Goal: Use online tool/utility: Utilize a website feature to perform a specific function

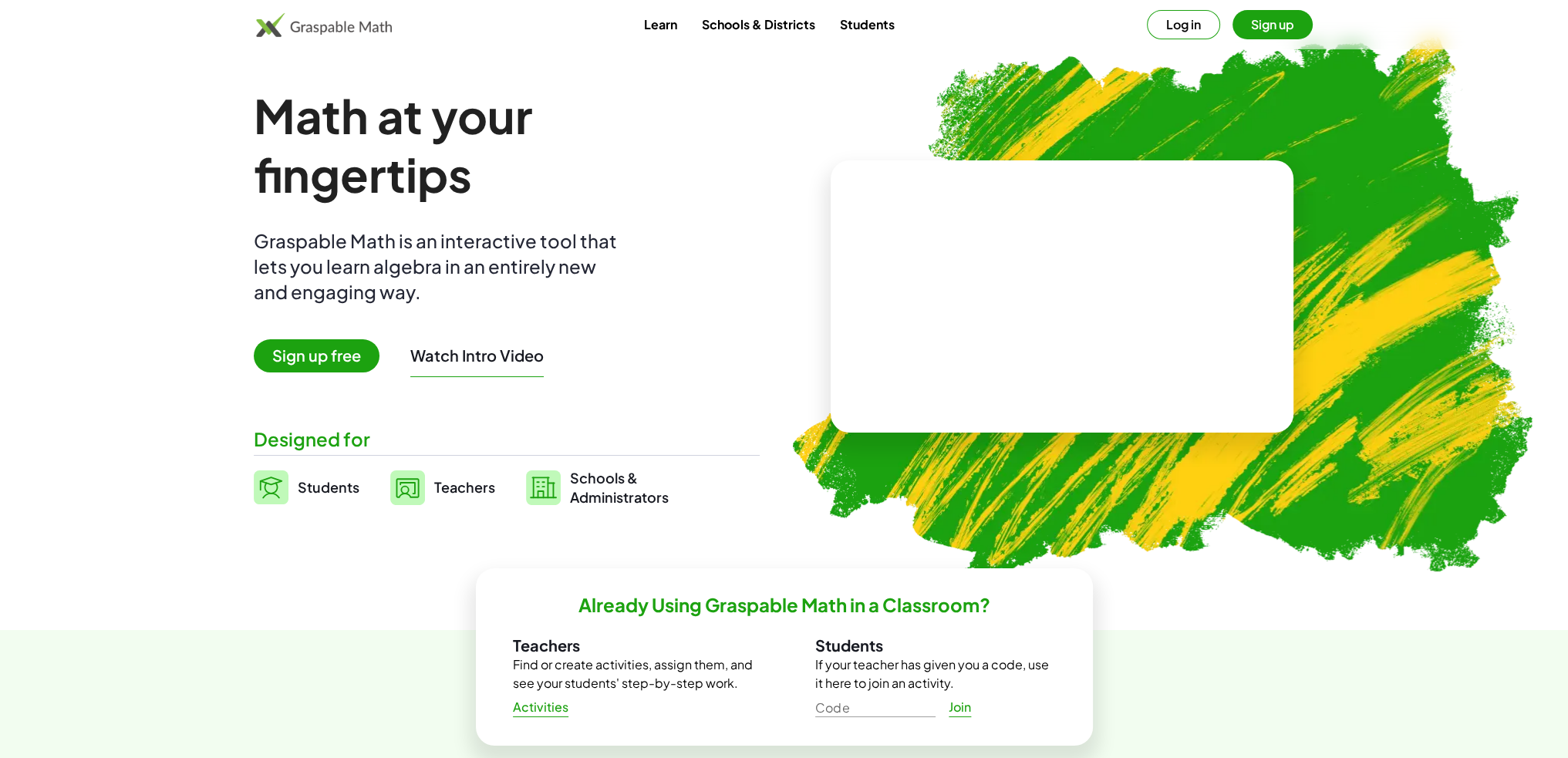
click at [1182, 29] on button "Log in" at bounding box center [1183, 25] width 73 height 29
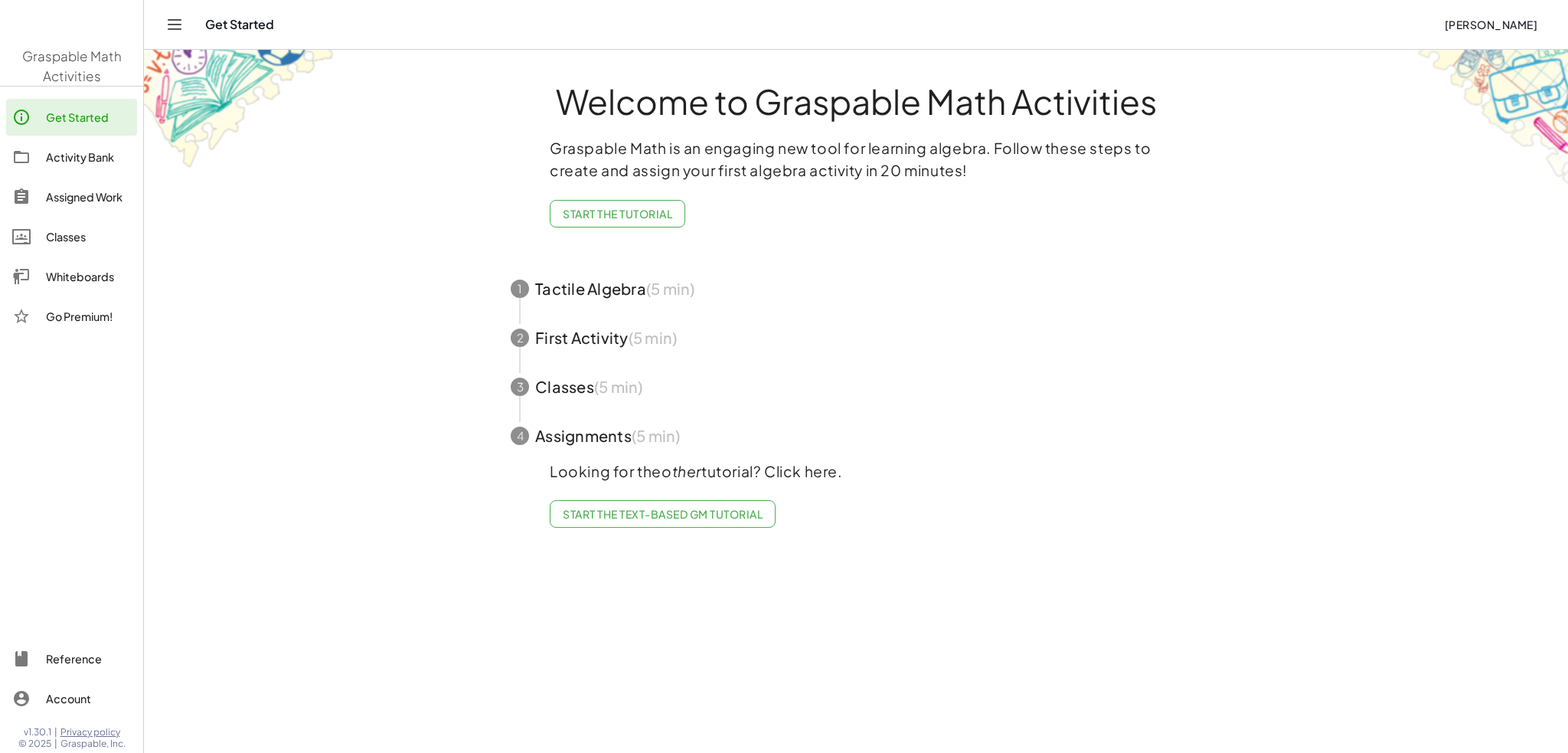
drag, startPoint x: 433, startPoint y: 361, endPoint x: 422, endPoint y: 355, distance: 12.5
click at [422, 355] on main "Welcome to Graspable Math Activities Graspable Math is an engaging new tool for…" at bounding box center [856, 376] width 1424 height 753
click at [72, 273] on div "Whiteboards" at bounding box center [89, 276] width 85 height 18
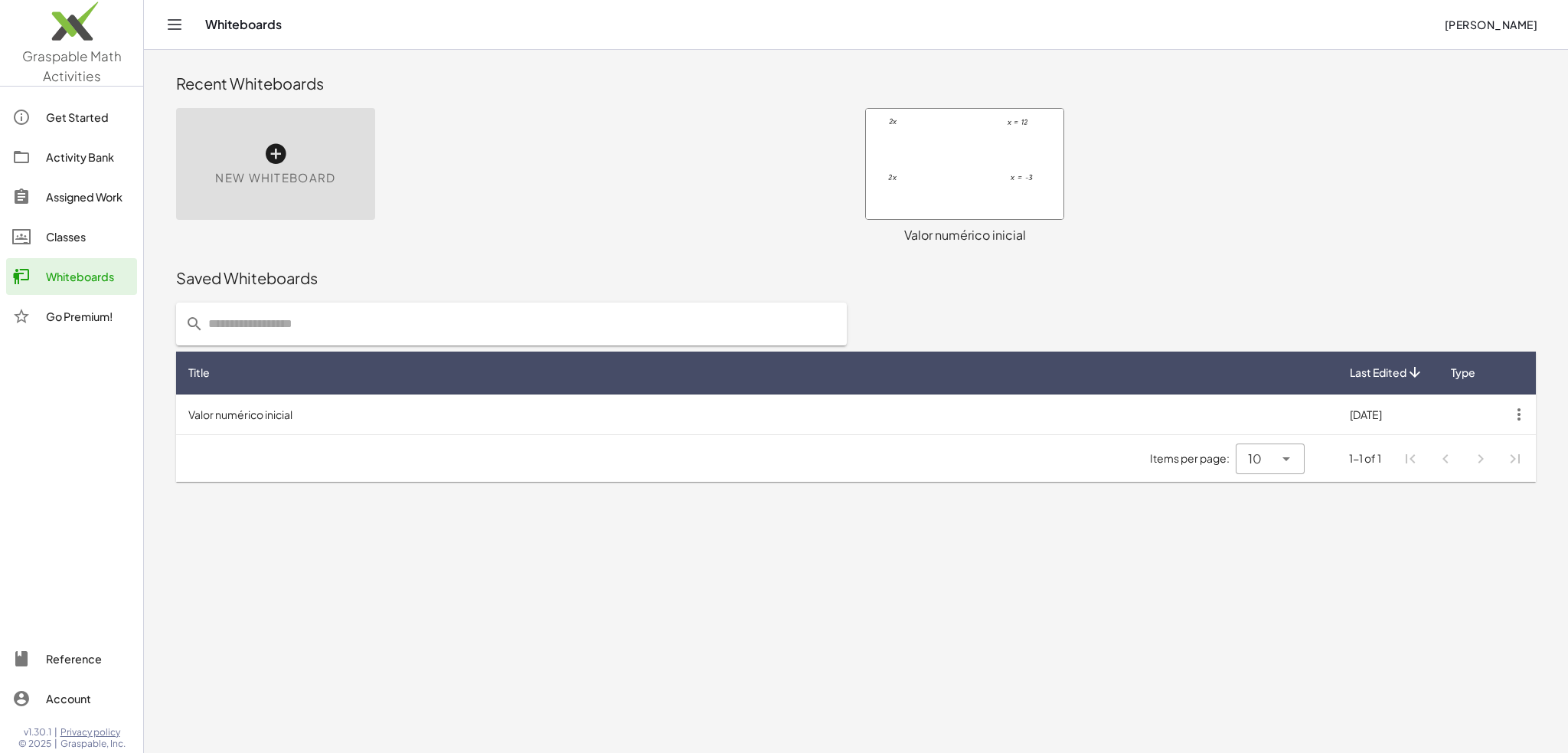
click at [286, 154] on icon at bounding box center [276, 154] width 25 height 25
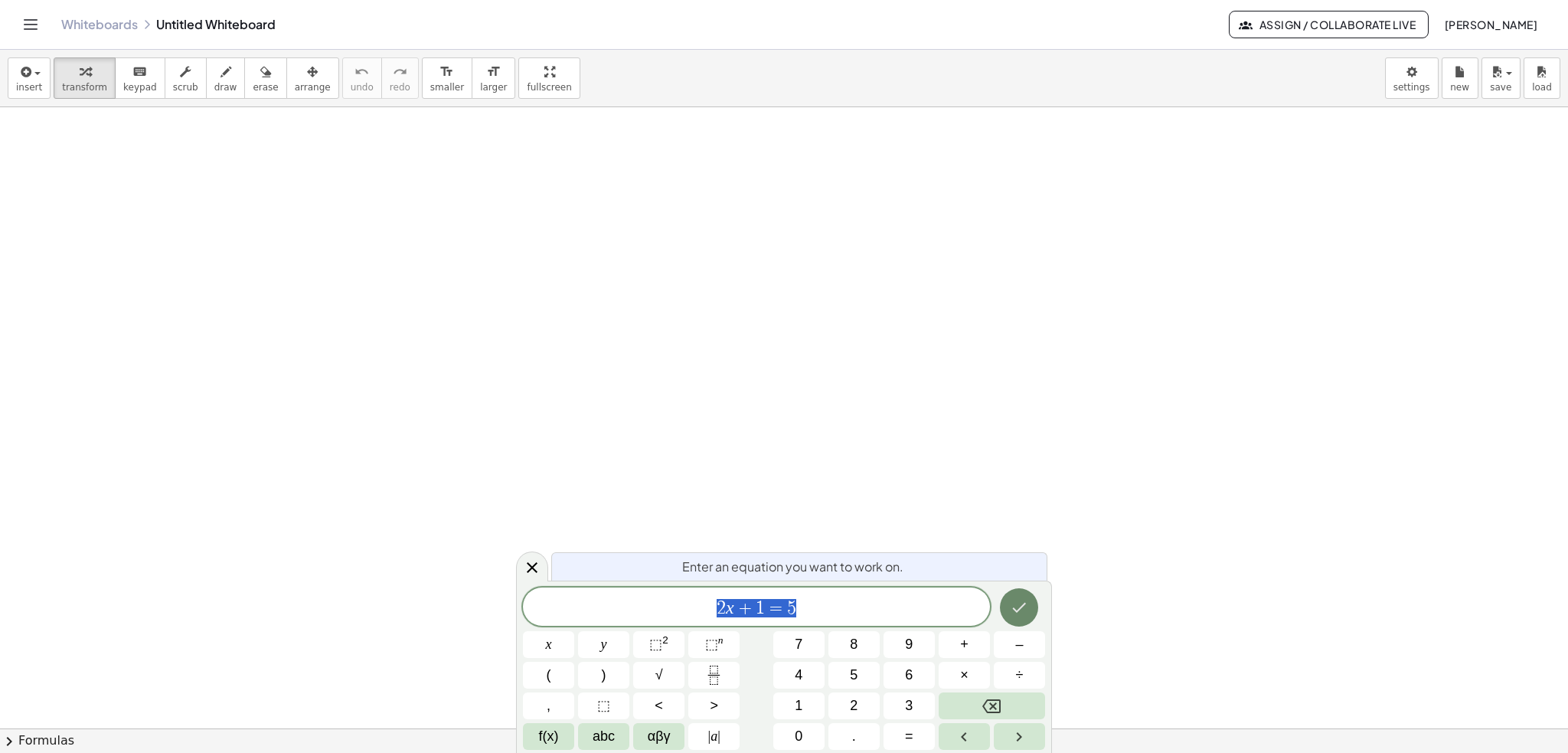
click at [1028, 607] on icon "Done" at bounding box center [1019, 607] width 18 height 18
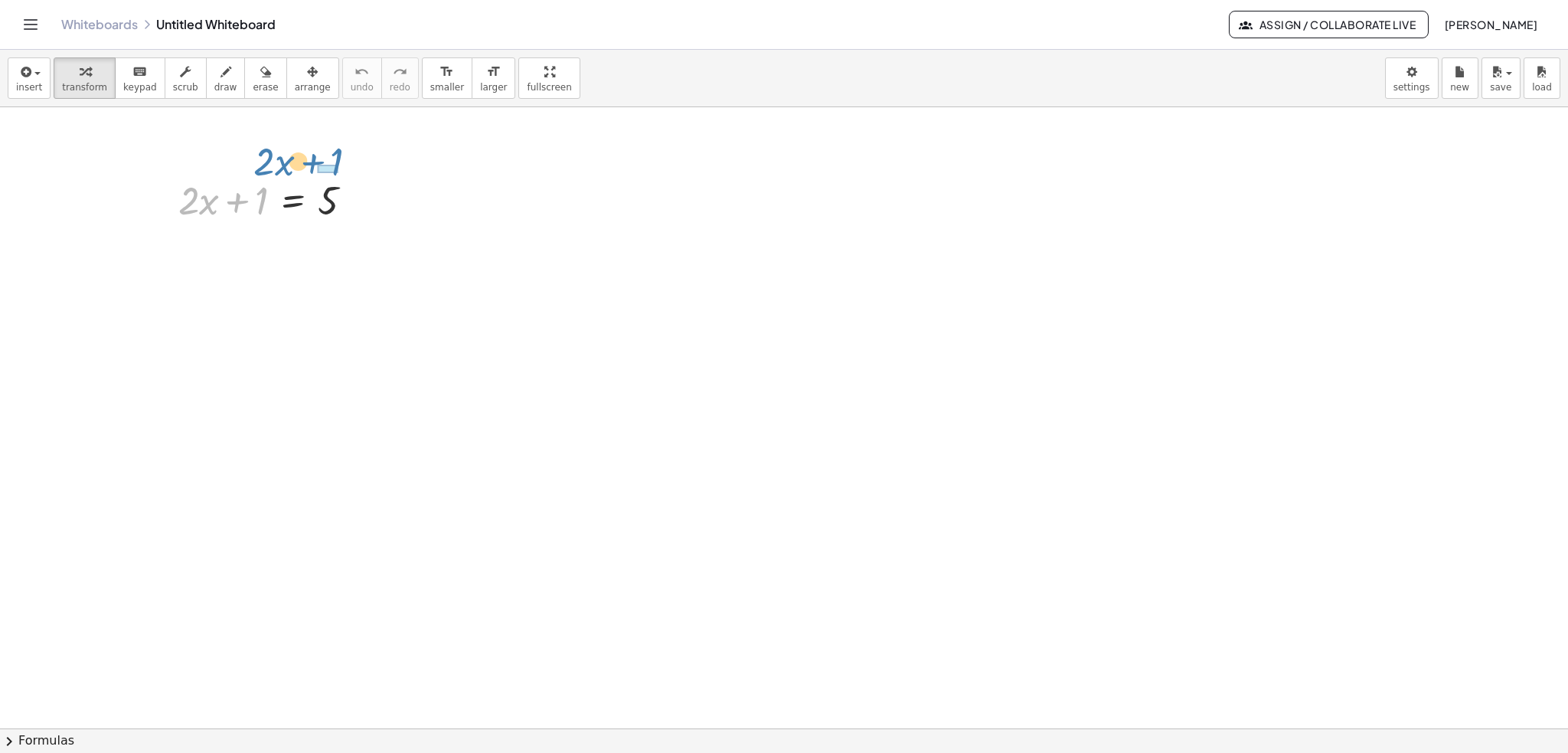
drag, startPoint x: 198, startPoint y: 197, endPoint x: 272, endPoint y: 158, distance: 83.6
click at [272, 158] on div "· 2 + · x + 1 + · 2 · x + 1 = 5" at bounding box center [784, 728] width 1568 height 1243
drag, startPoint x: 257, startPoint y: 251, endPoint x: 349, endPoint y: 220, distance: 97.1
drag, startPoint x: 329, startPoint y: 253, endPoint x: 244, endPoint y: 216, distance: 92.7
drag, startPoint x: 257, startPoint y: 249, endPoint x: 338, endPoint y: 211, distance: 89.5
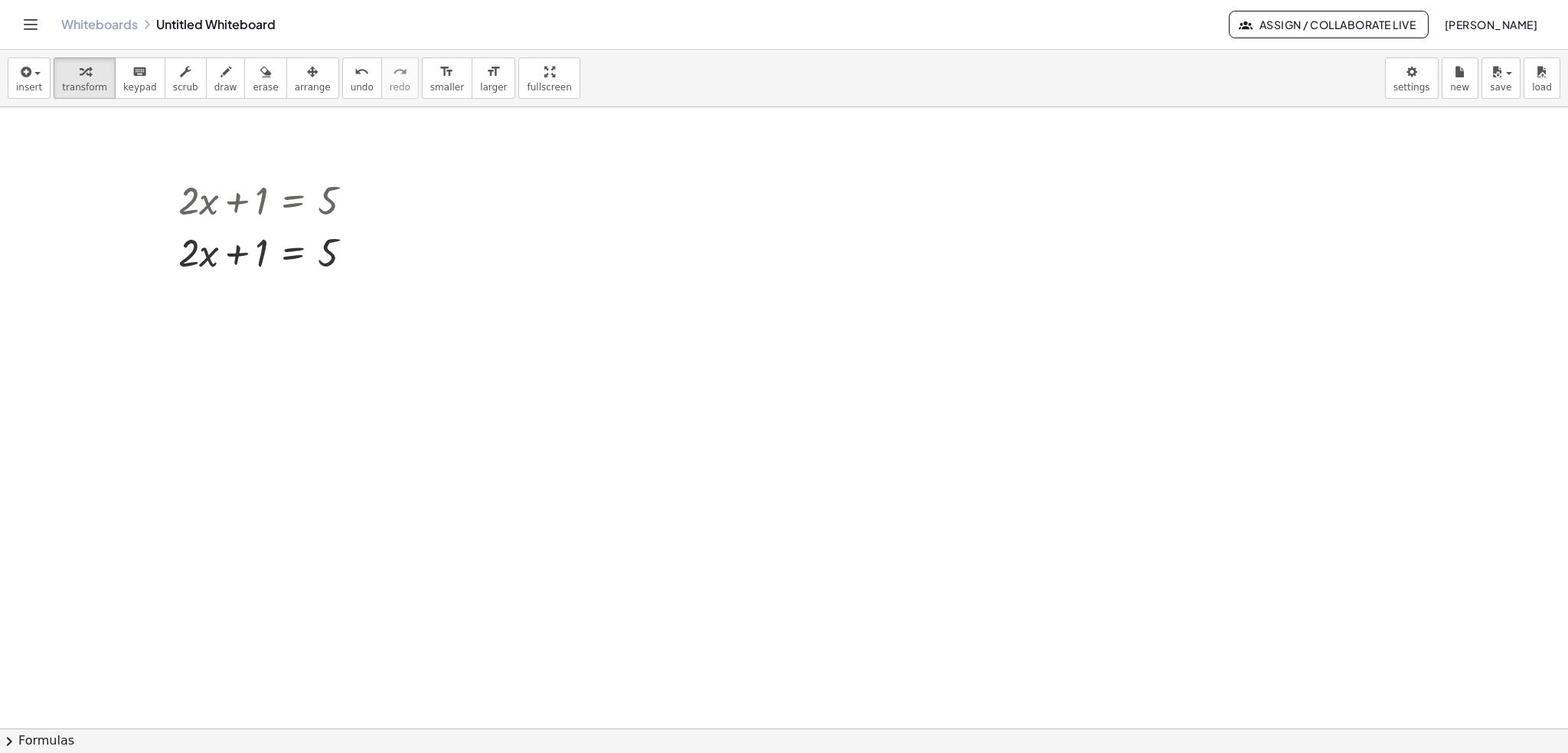
click at [786, 353] on div at bounding box center [784, 728] width 1568 height 1243
drag, startPoint x: 817, startPoint y: 383, endPoint x: 898, endPoint y: 350, distance: 87.5
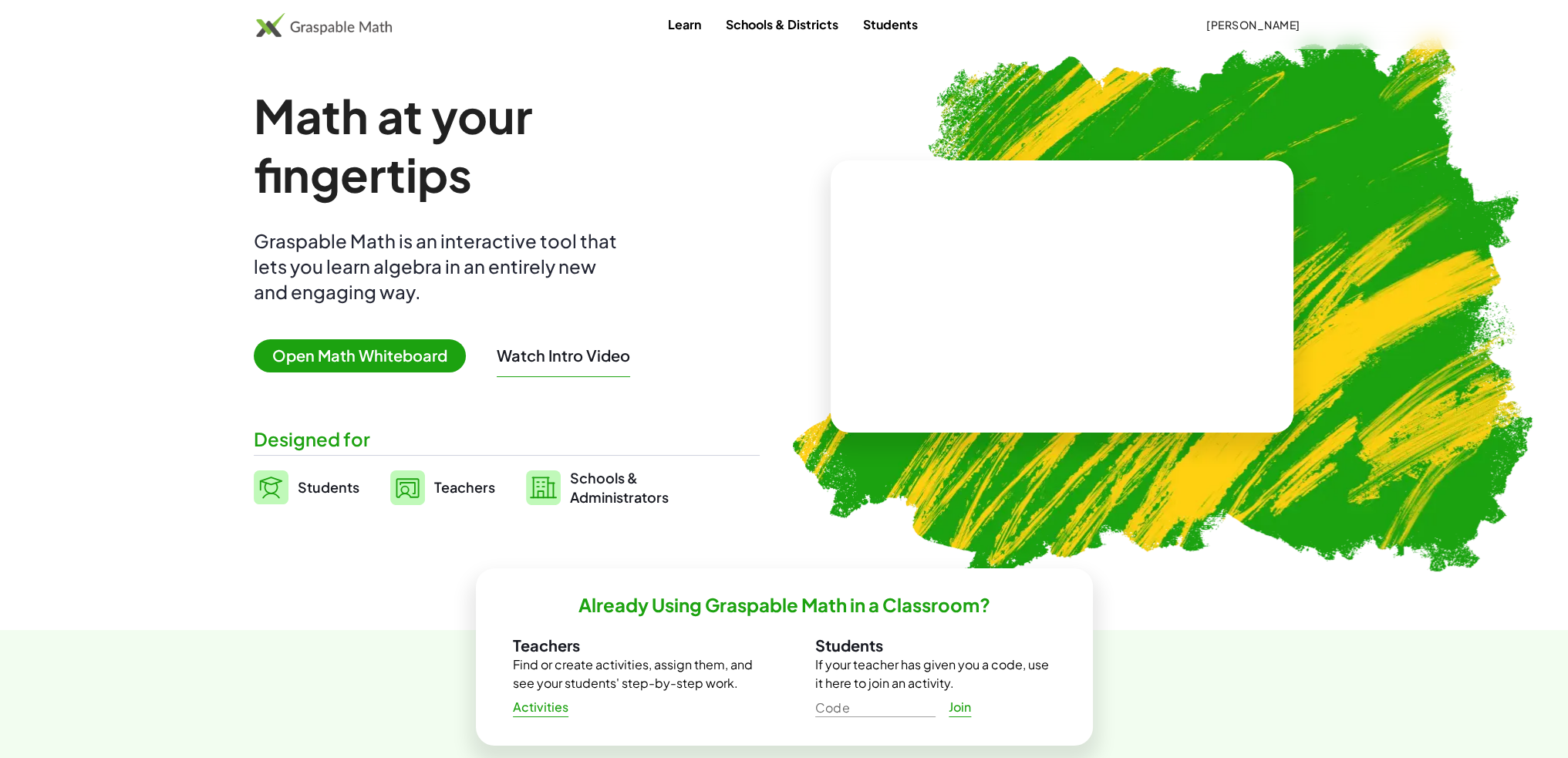
click at [344, 348] on span "Open Math Whiteboard" at bounding box center [359, 356] width 212 height 33
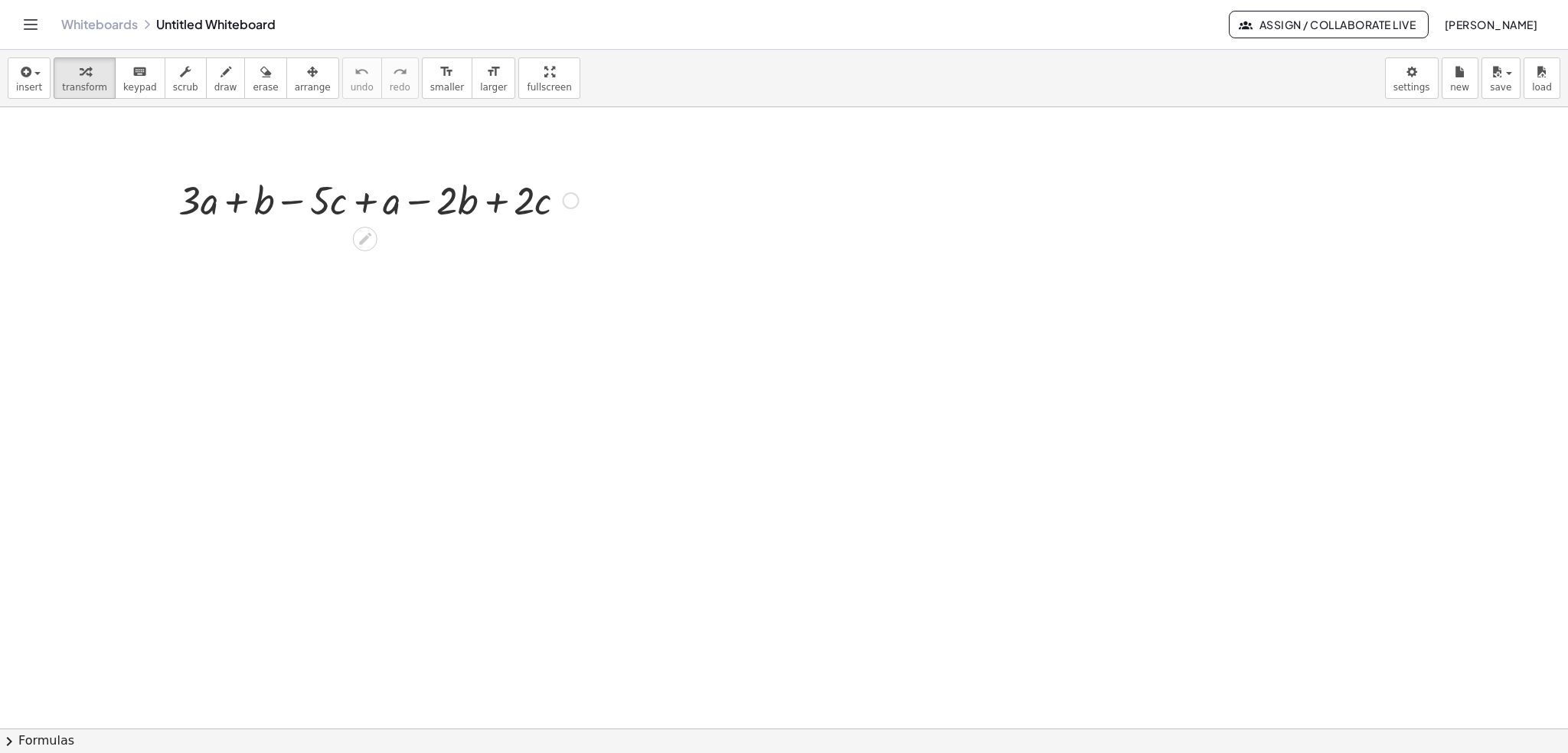
click at [239, 197] on div at bounding box center [379, 199] width 416 height 52
click at [486, 71] on icon "format_size" at bounding box center [493, 72] width 15 height 18
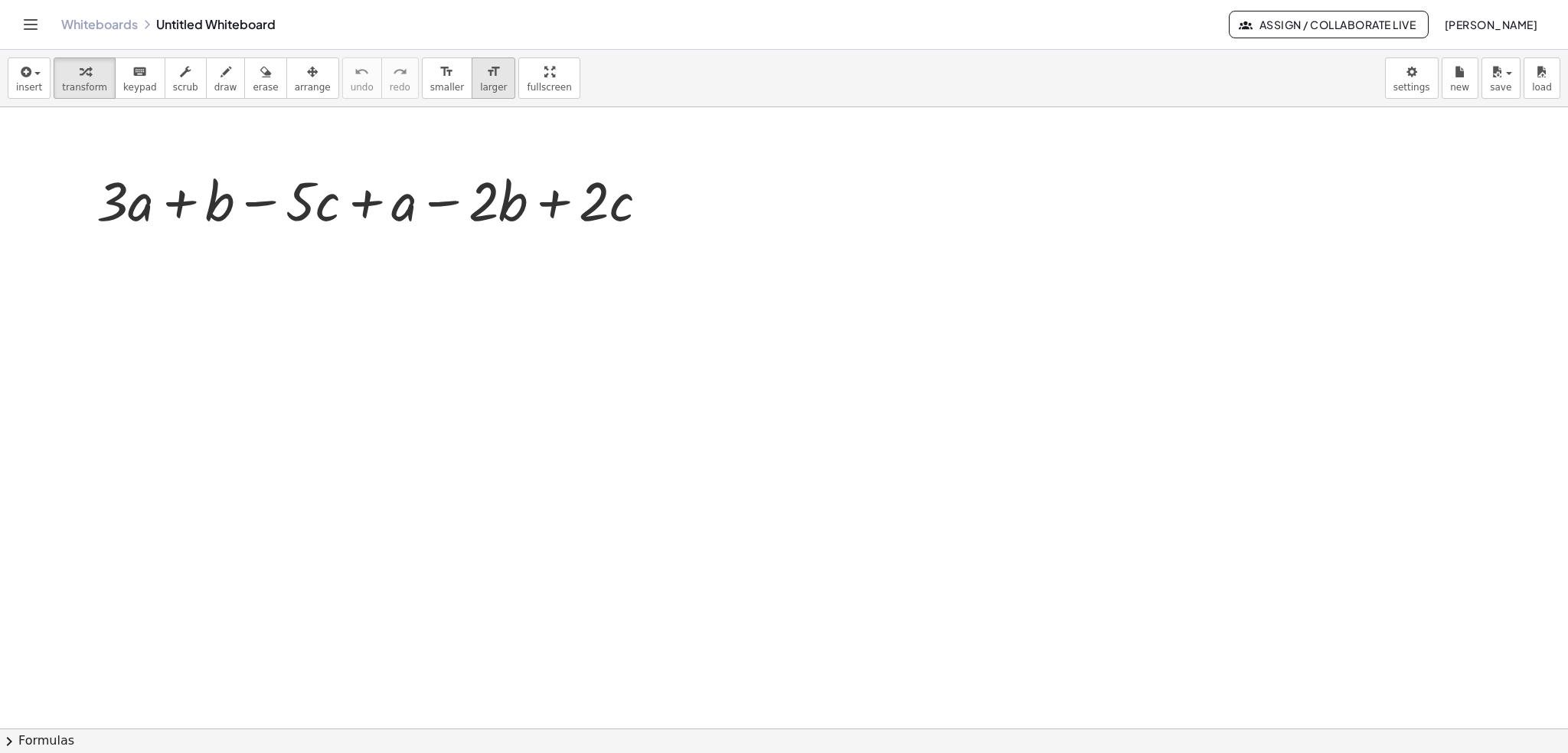
click at [486, 71] on icon "format_size" at bounding box center [493, 72] width 15 height 18
click at [182, 206] on div at bounding box center [378, 199] width 580 height 72
click at [472, 80] on button "format_size larger" at bounding box center [493, 79] width 44 height 42
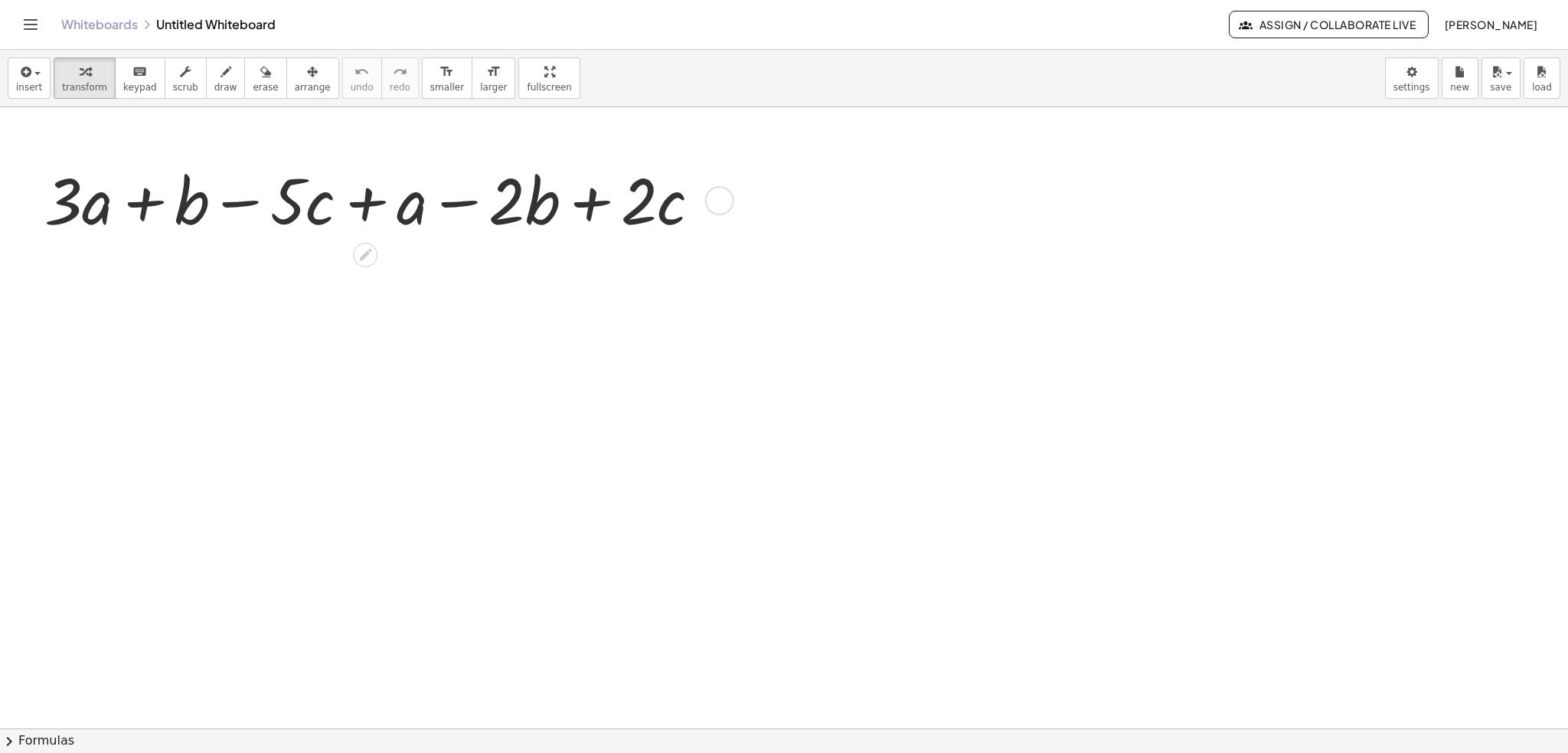
click at [149, 210] on div at bounding box center [379, 199] width 684 height 84
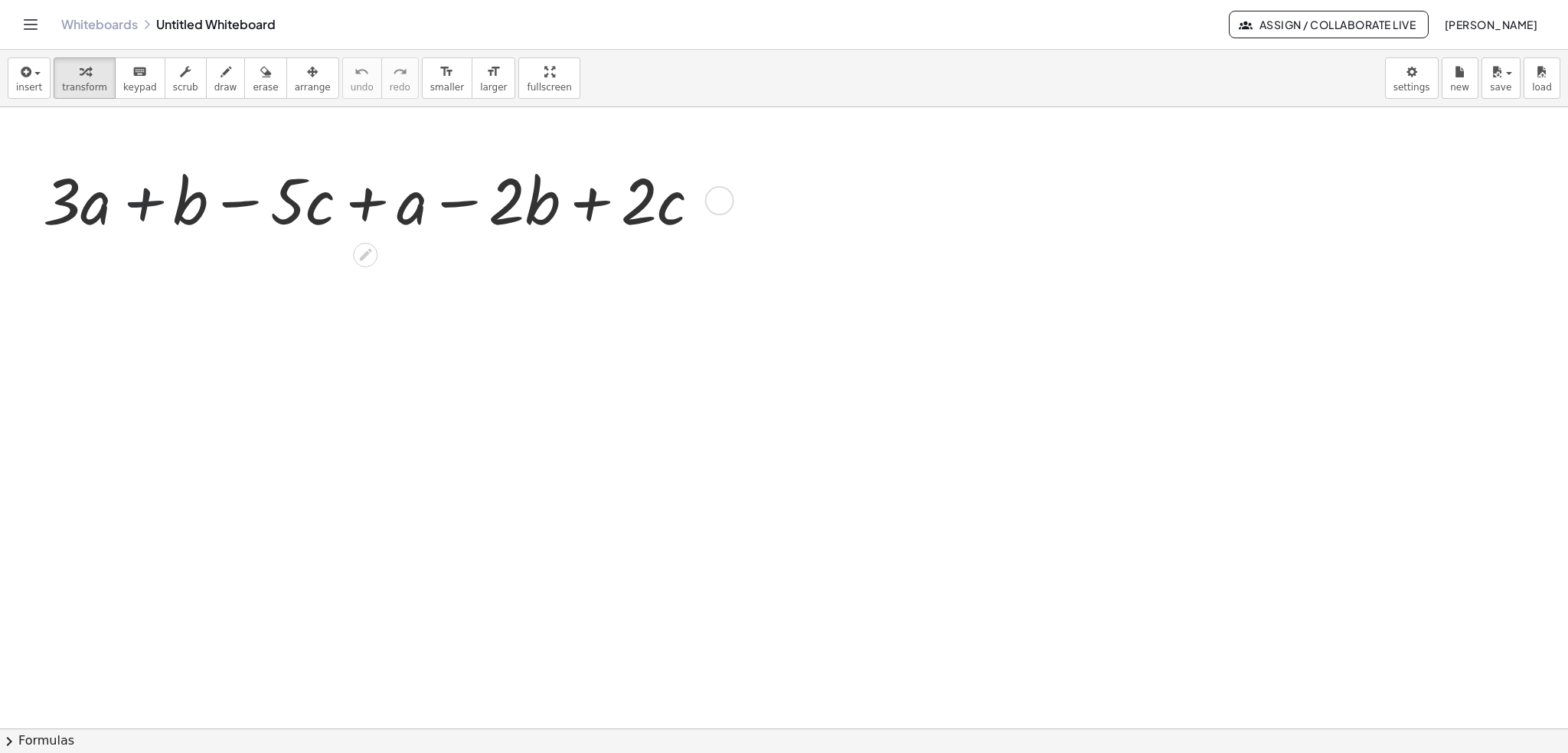
click at [149, 210] on div at bounding box center [379, 199] width 684 height 84
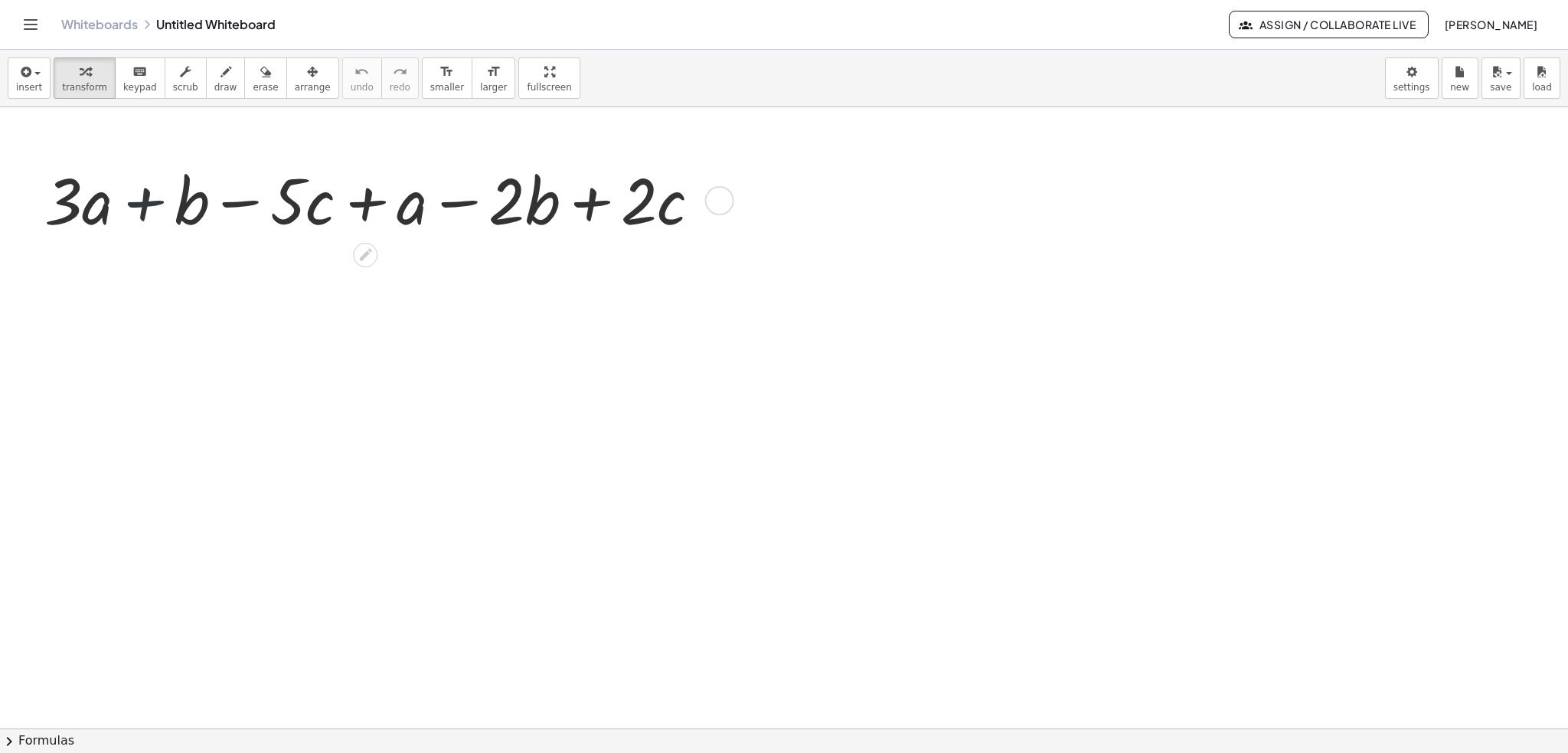
click at [149, 210] on div at bounding box center [379, 199] width 684 height 84
drag, startPoint x: 414, startPoint y: 207, endPoint x: 274, endPoint y: 182, distance: 142.2
click at [268, 185] on div at bounding box center [379, 199] width 684 height 84
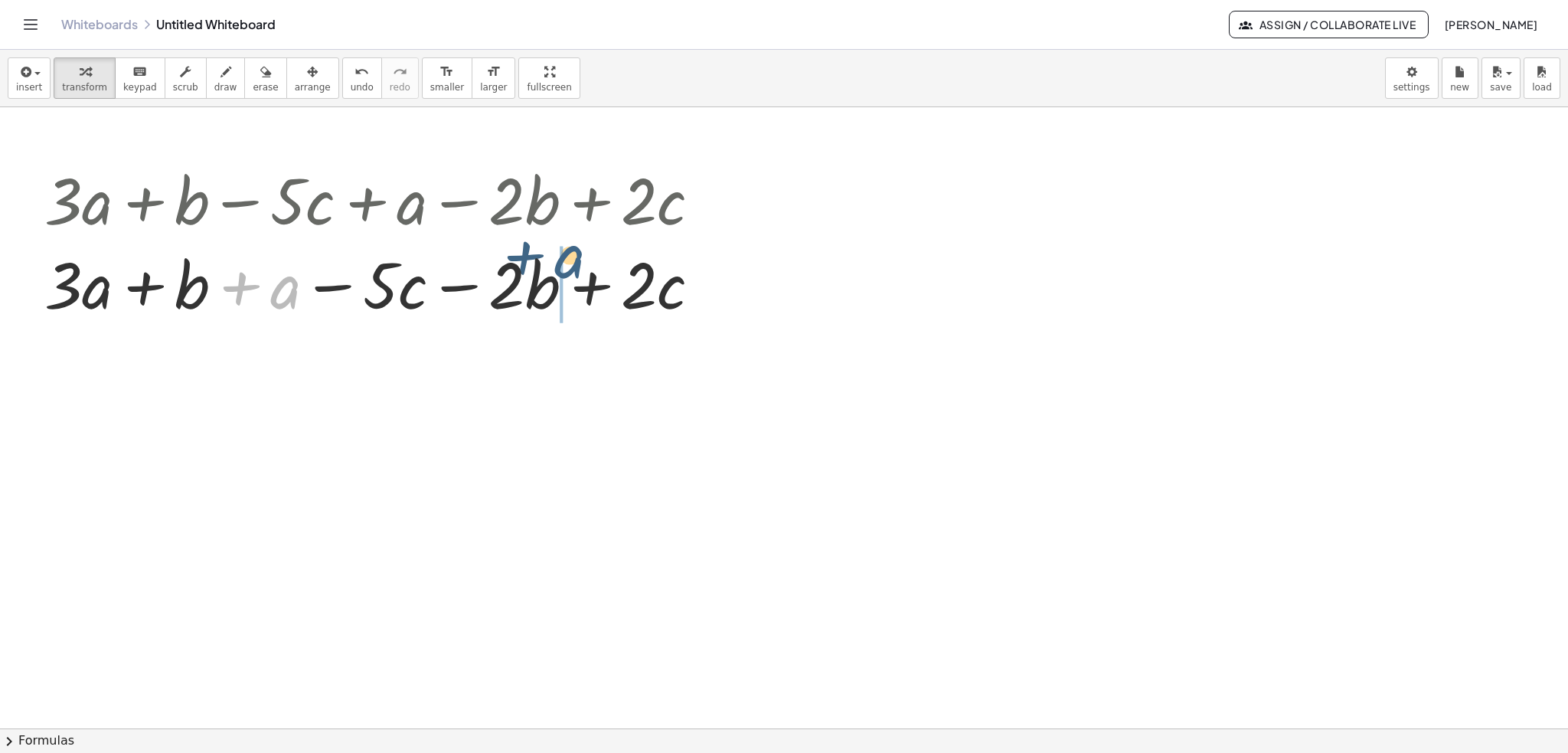
drag, startPoint x: 281, startPoint y: 287, endPoint x: 576, endPoint y: 268, distance: 295.6
click at [578, 263] on div at bounding box center [379, 283] width 684 height 84
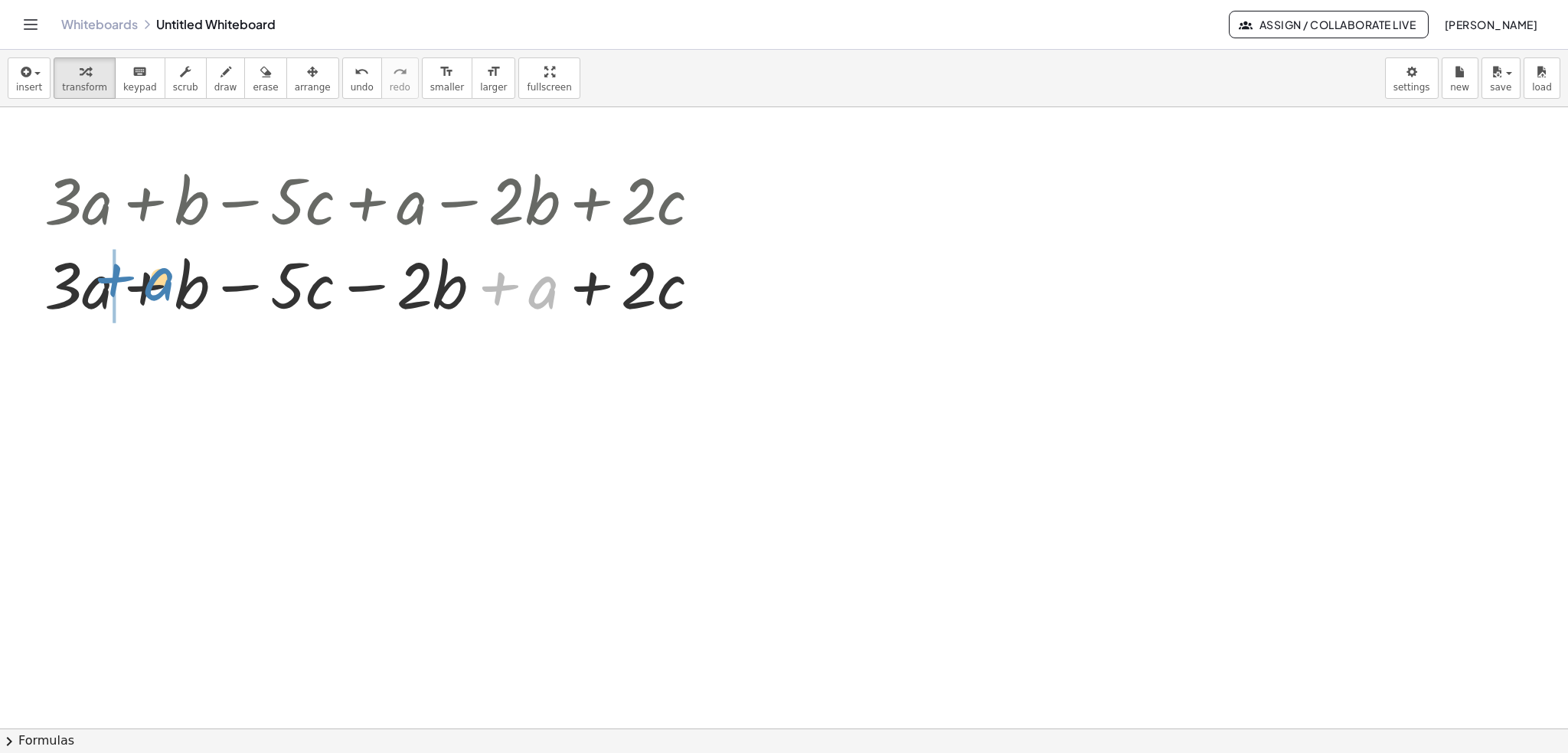
drag, startPoint x: 547, startPoint y: 302, endPoint x: 161, endPoint y: 295, distance: 386.1
click at [161, 295] on div at bounding box center [379, 283] width 684 height 84
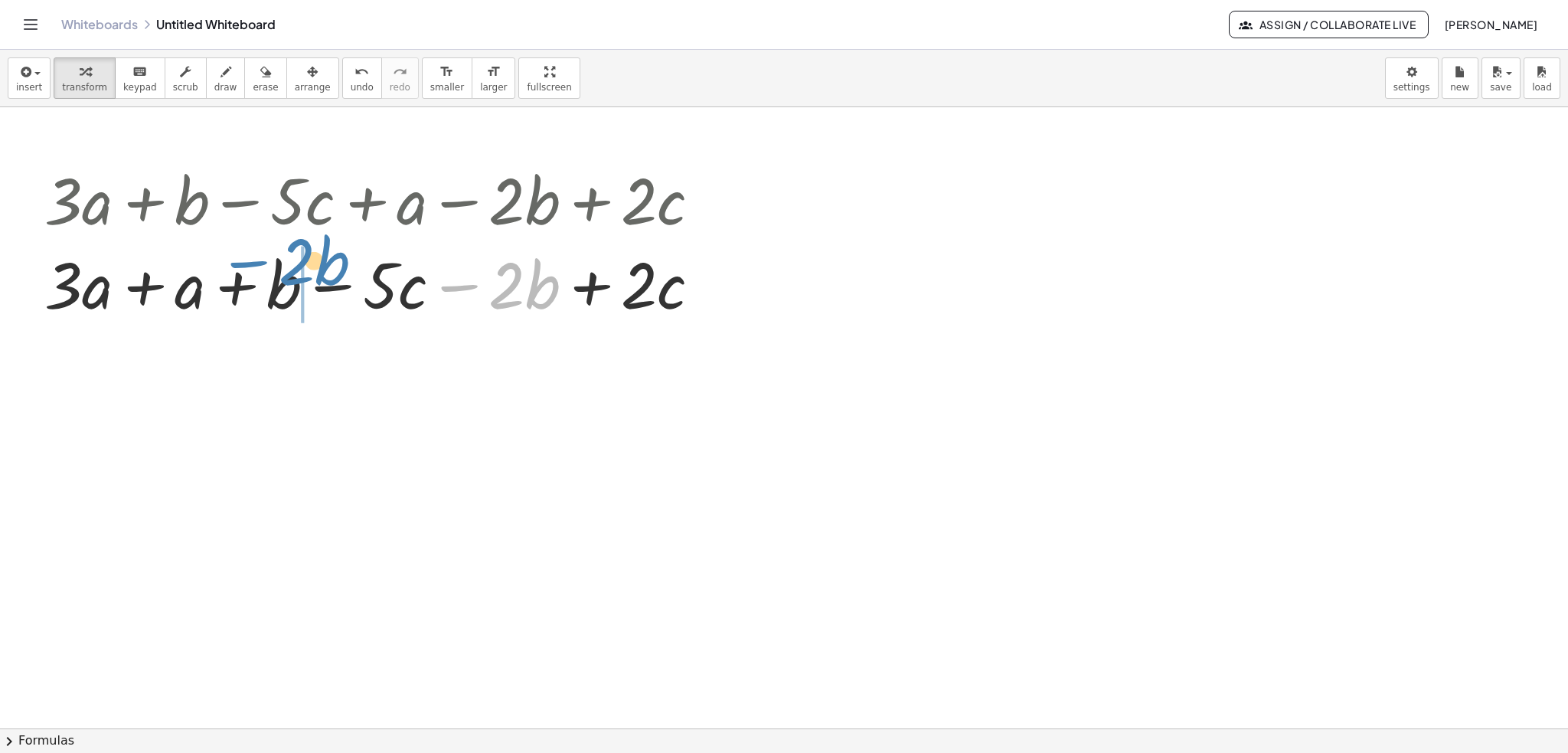
drag, startPoint x: 505, startPoint y: 293, endPoint x: 301, endPoint y: 273, distance: 205.0
drag, startPoint x: 715, startPoint y: 204, endPoint x: 1159, endPoint y: 193, distance: 444.1
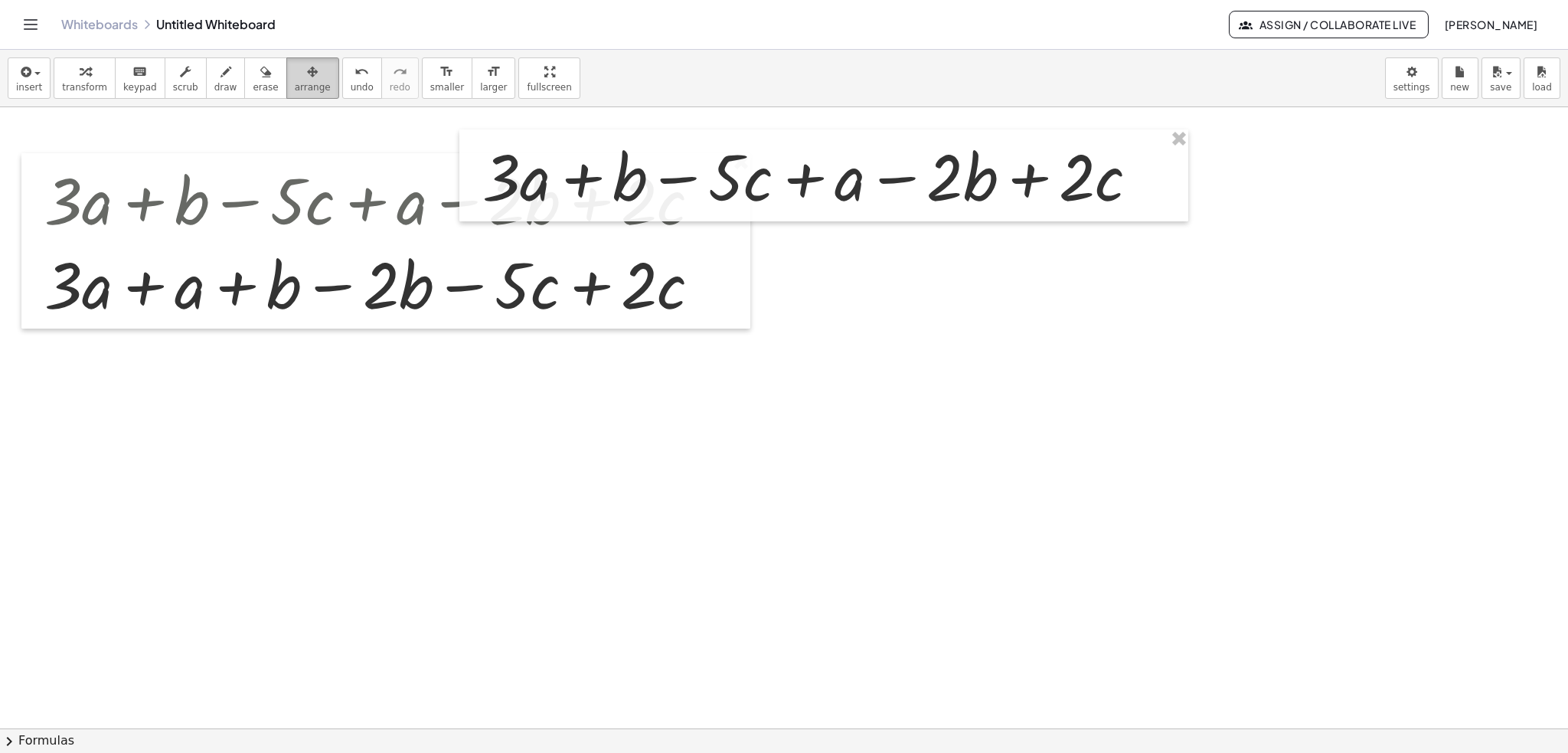
click at [295, 82] on span "arrange" at bounding box center [313, 87] width 36 height 11
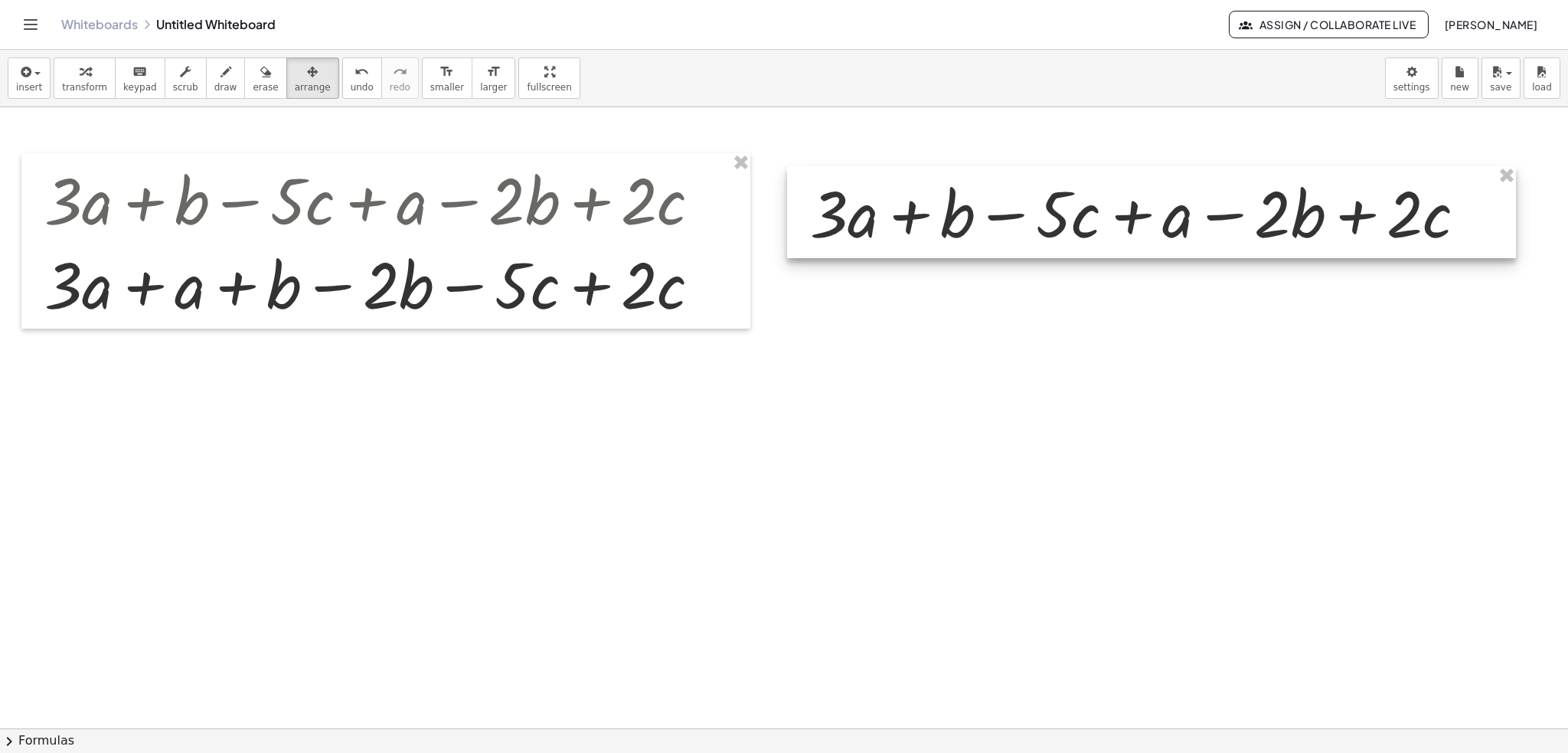
drag, startPoint x: 879, startPoint y: 196, endPoint x: 1206, endPoint y: 232, distance: 329.0
click at [1206, 232] on div at bounding box center [1151, 212] width 729 height 92
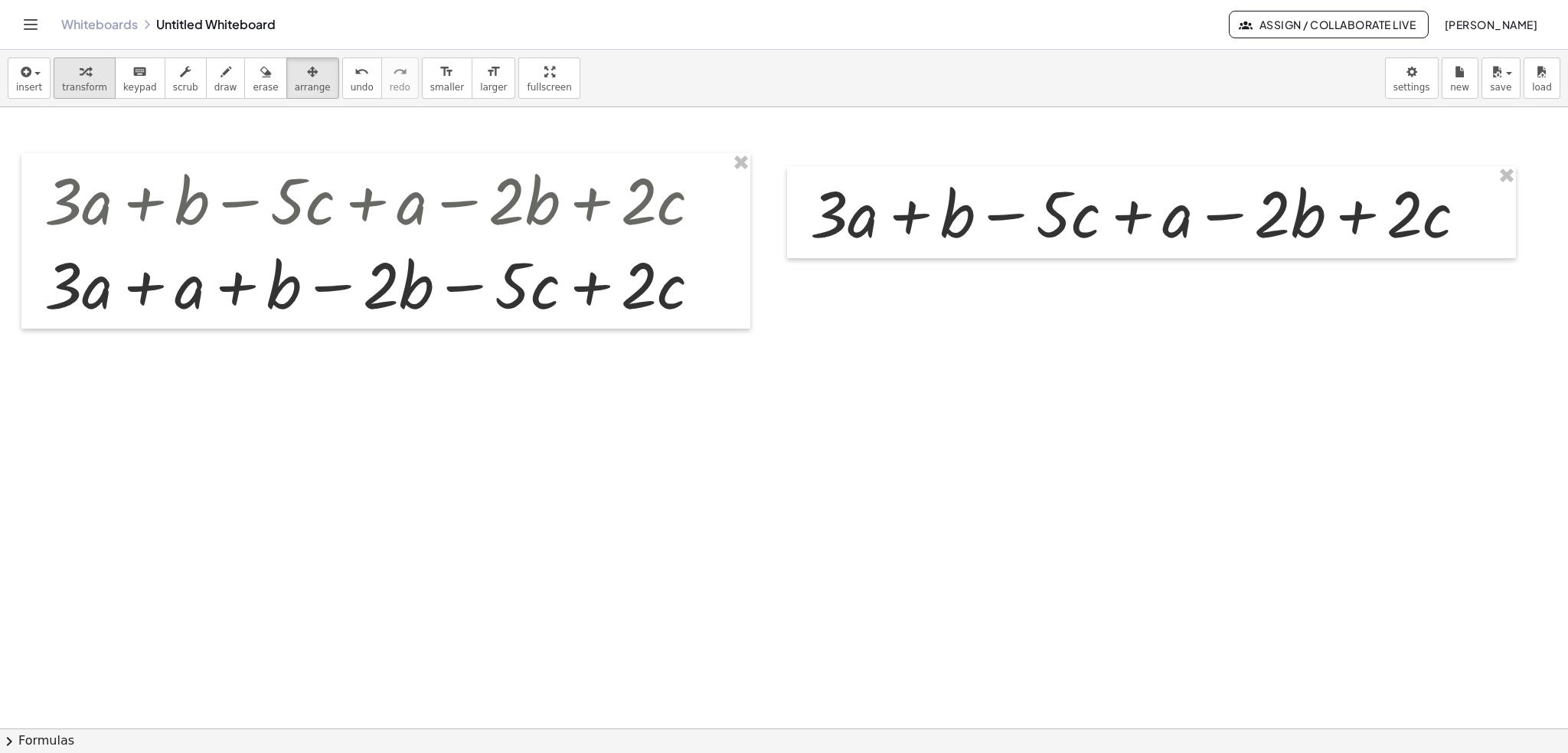
click at [62, 82] on span "transform" at bounding box center [85, 87] width 45 height 11
click at [149, 291] on div at bounding box center [379, 283] width 684 height 84
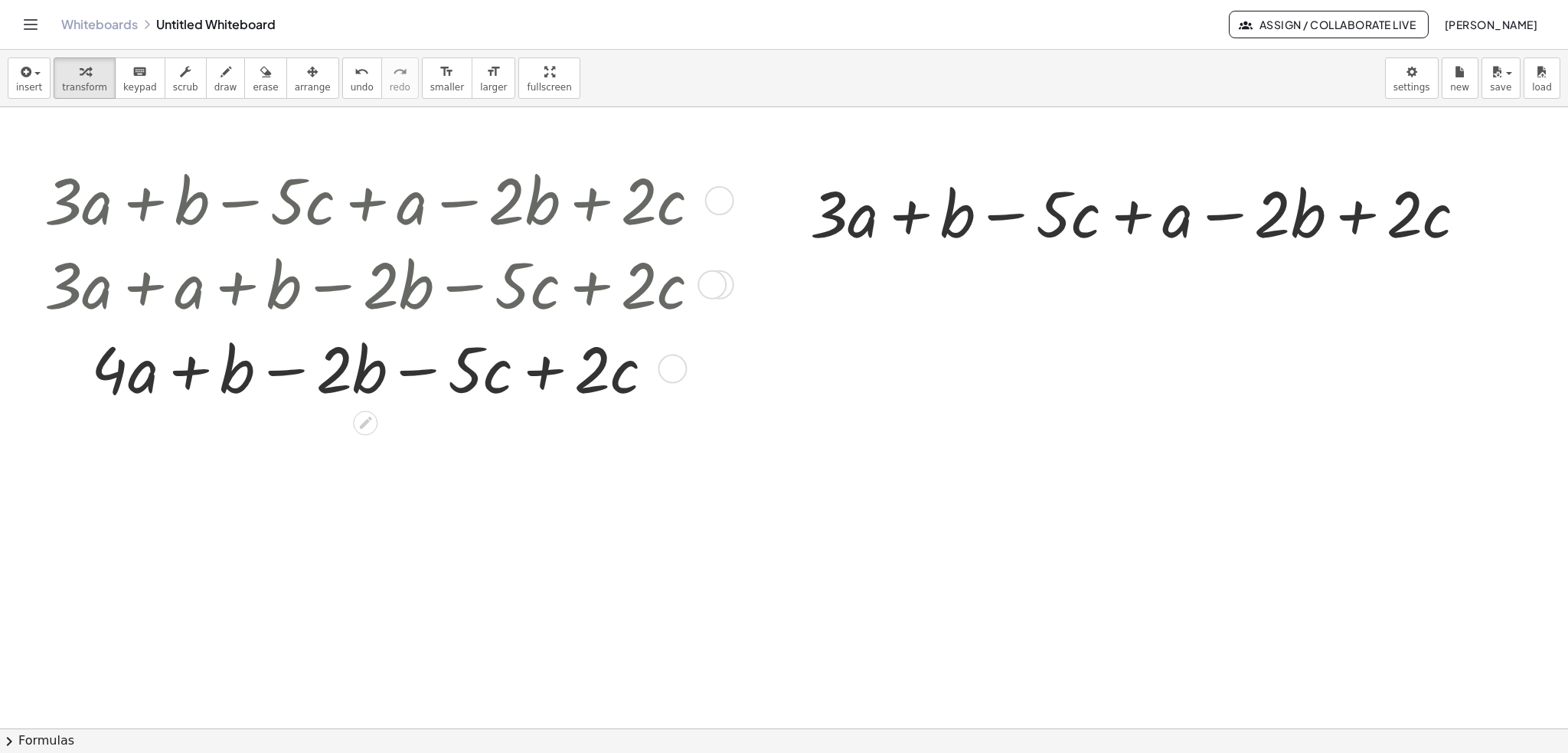
click at [293, 376] on div at bounding box center [379, 366] width 684 height 84
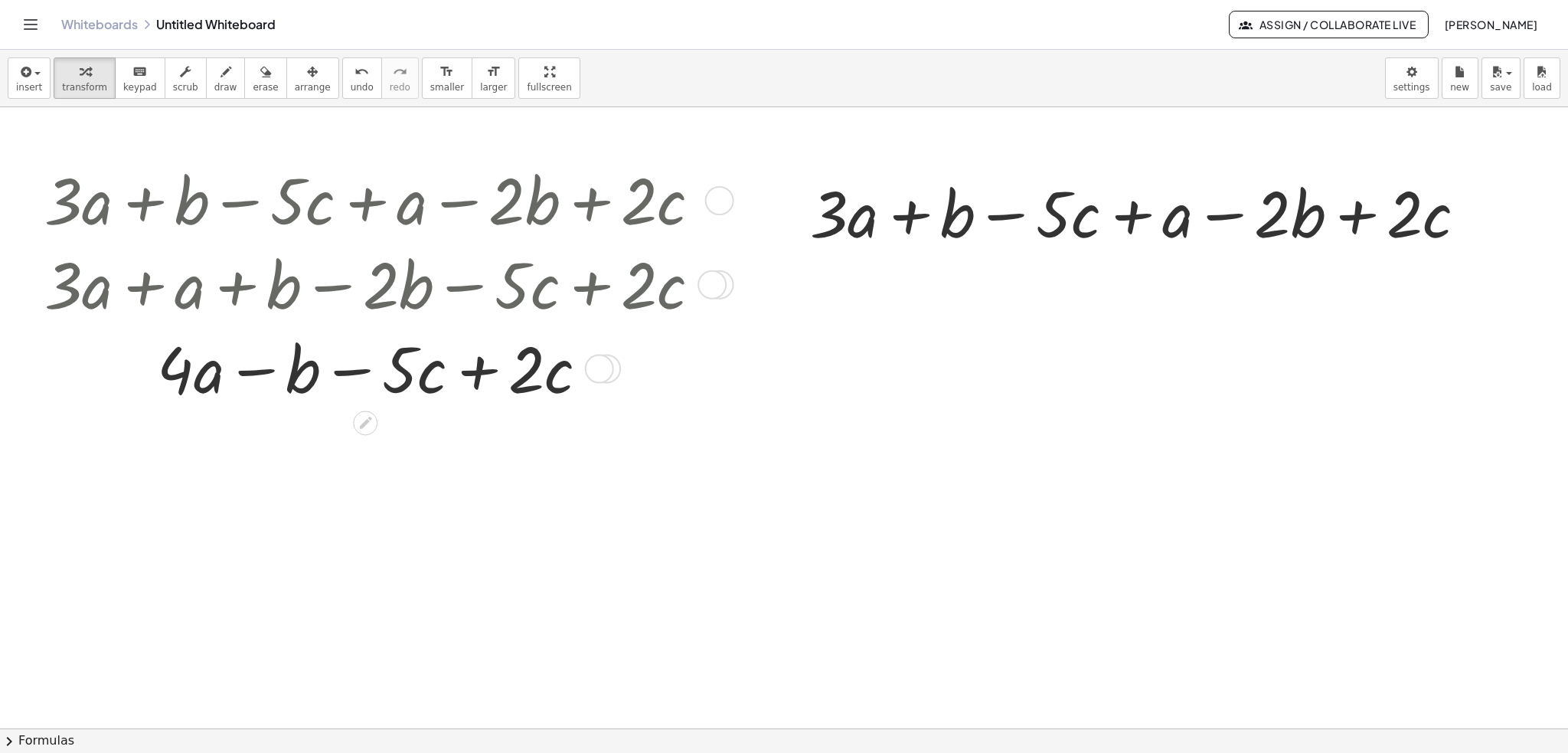
click at [469, 368] on div at bounding box center [379, 366] width 684 height 84
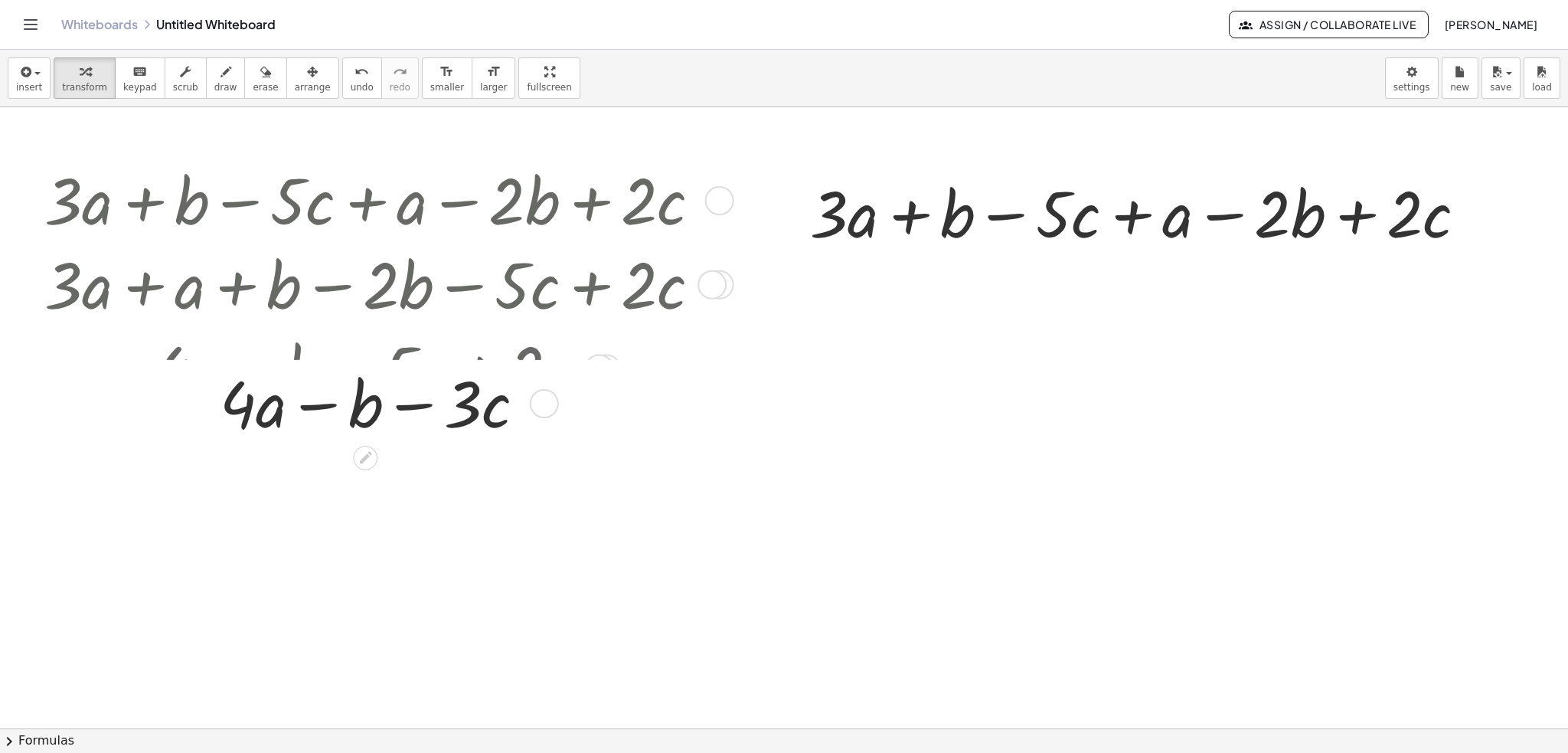
drag, startPoint x: 545, startPoint y: 450, endPoint x: 560, endPoint y: 381, distance: 70.6
click at [365, 403] on div "+ · a − · c · 4 − b · 3" at bounding box center [365, 403] width 0 height 0
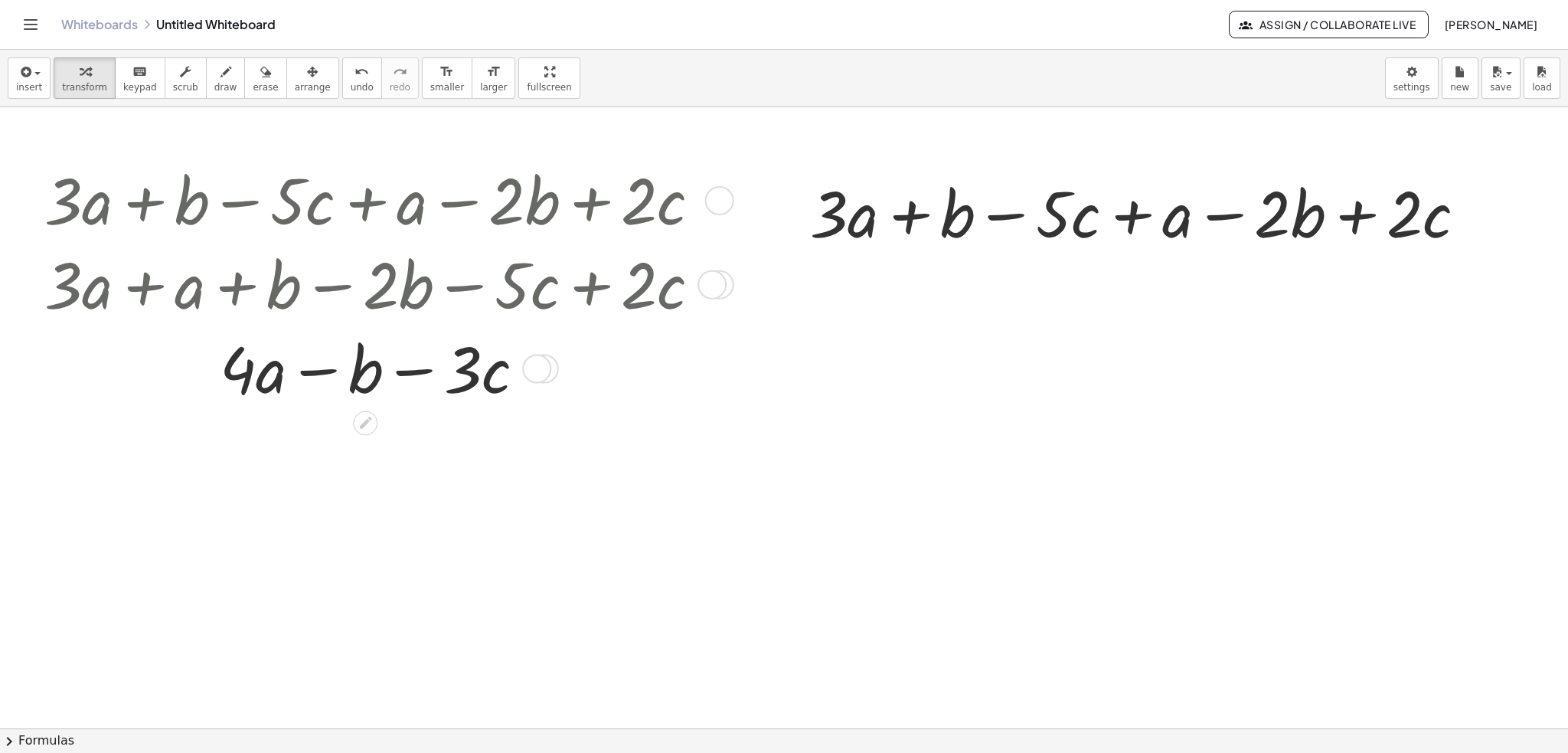
click at [329, 367] on div at bounding box center [379, 366] width 684 height 84
click at [329, 366] on div at bounding box center [379, 366] width 684 height 84
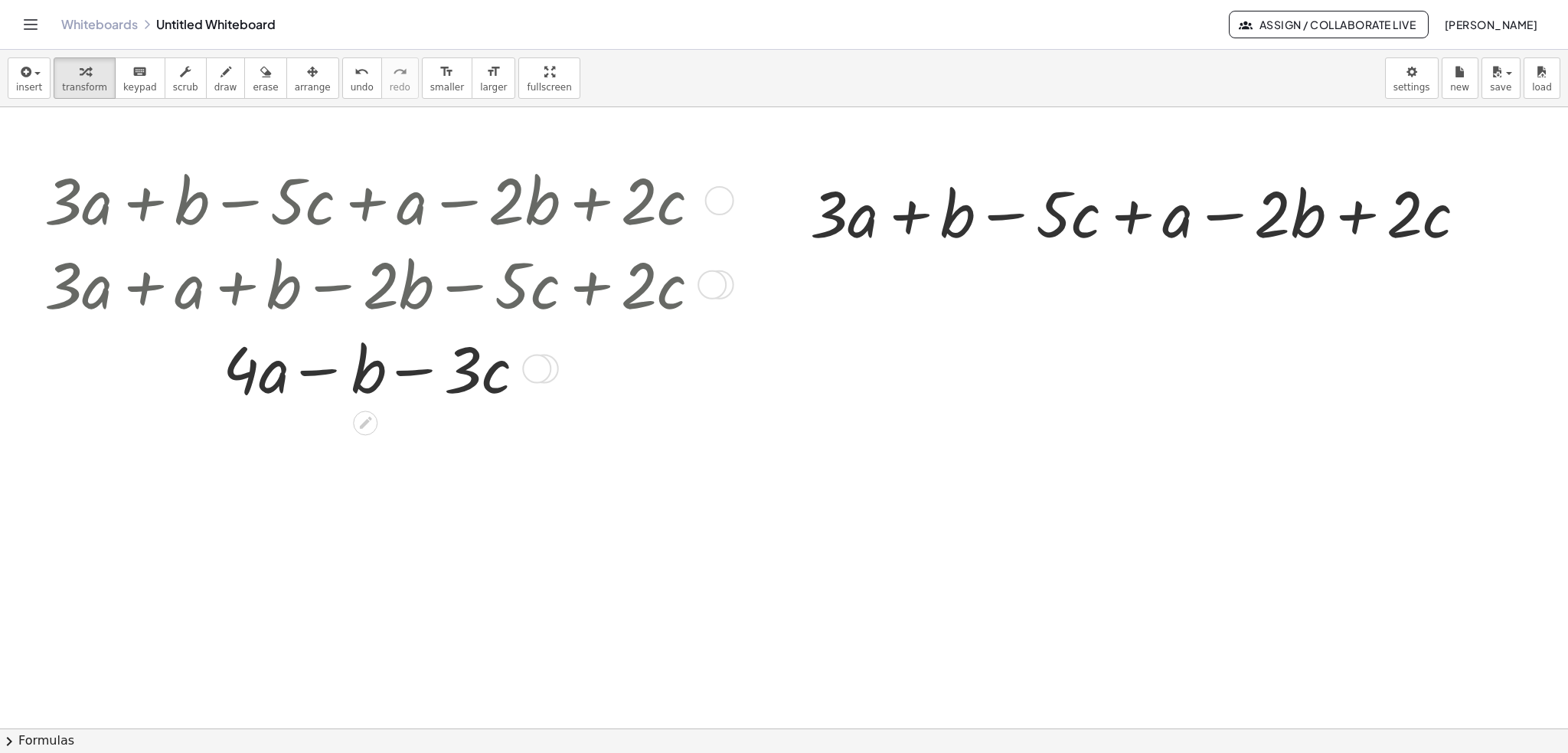
click at [329, 366] on div at bounding box center [379, 366] width 684 height 84
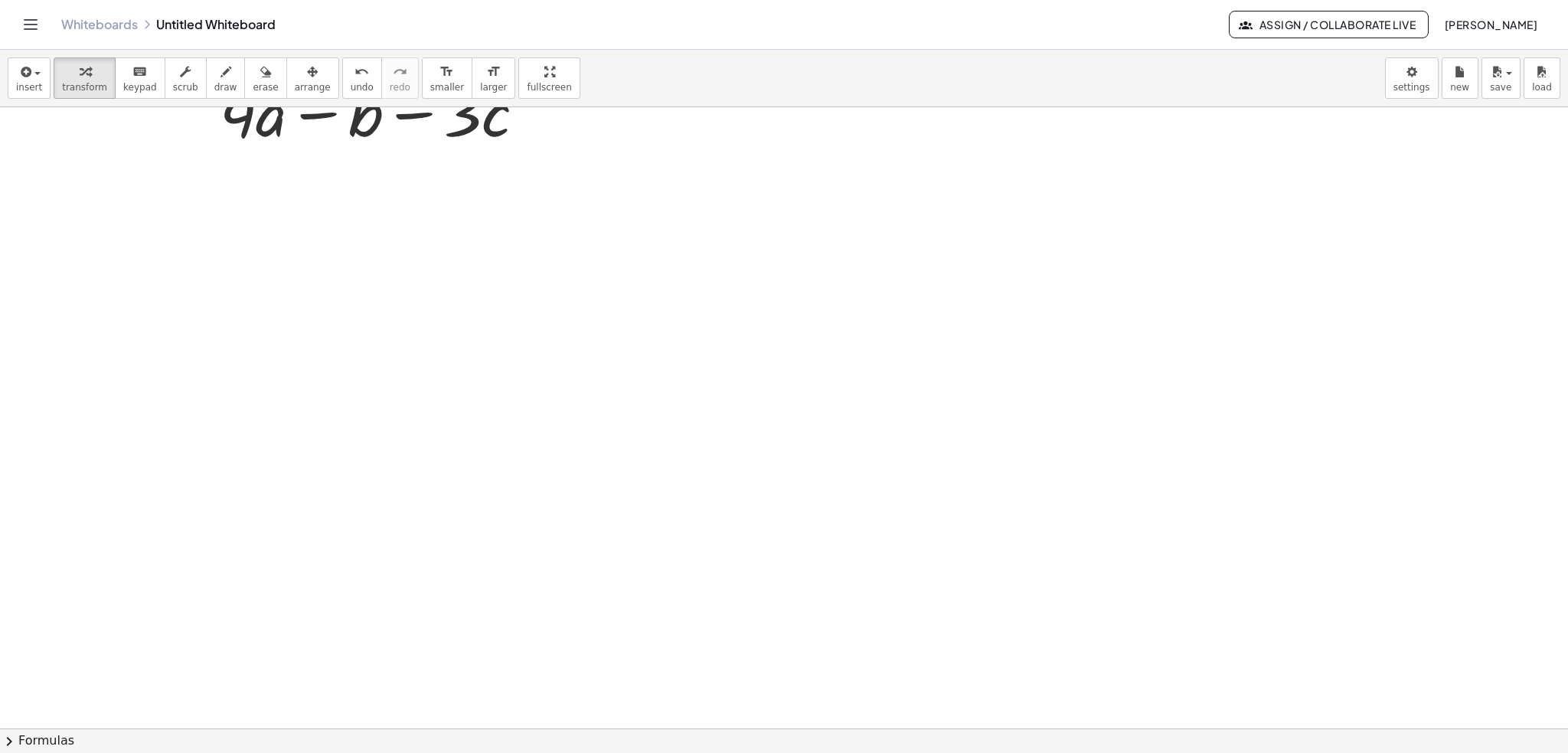
scroll to position [229, 0]
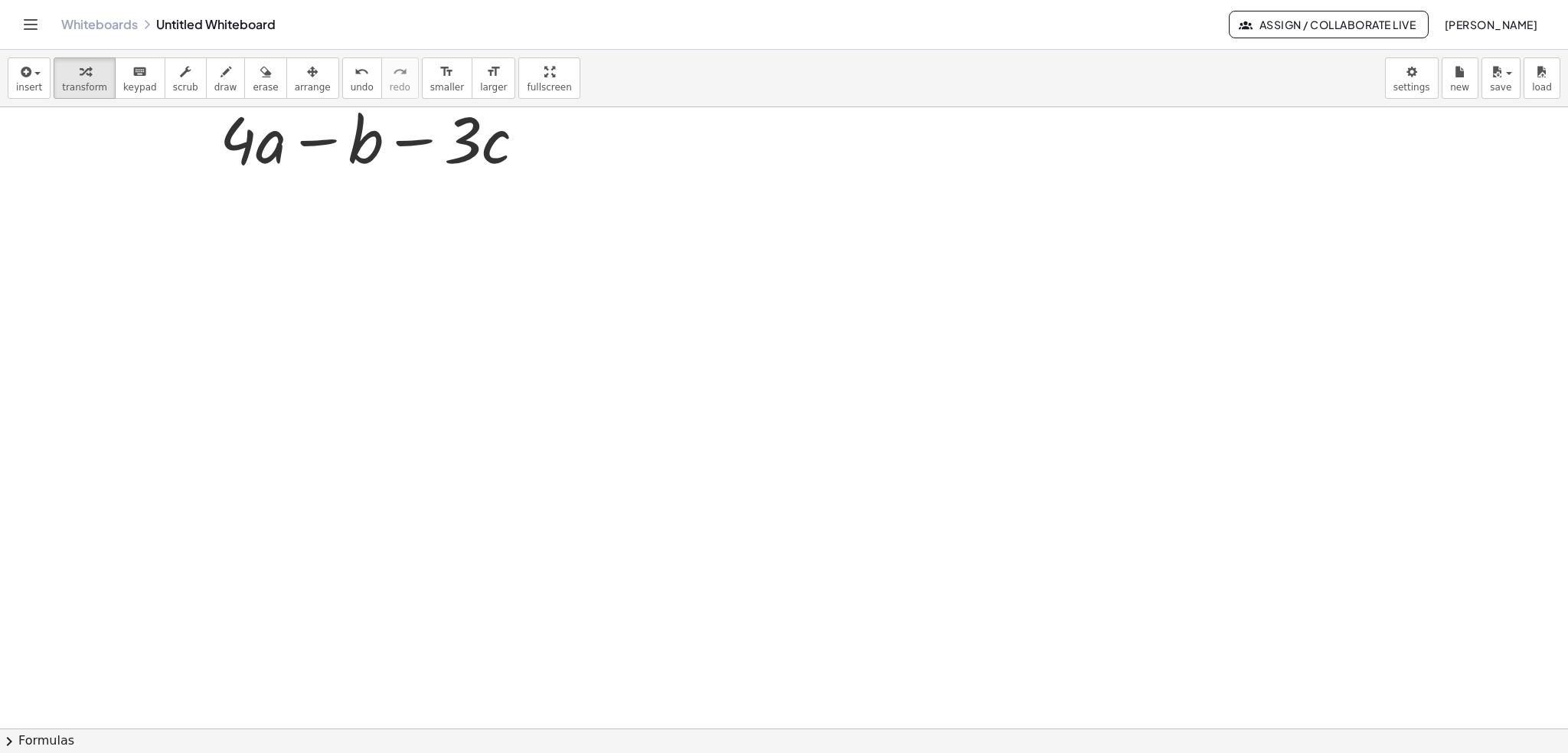
click at [410, 376] on div at bounding box center [784, 549] width 1568 height 1343
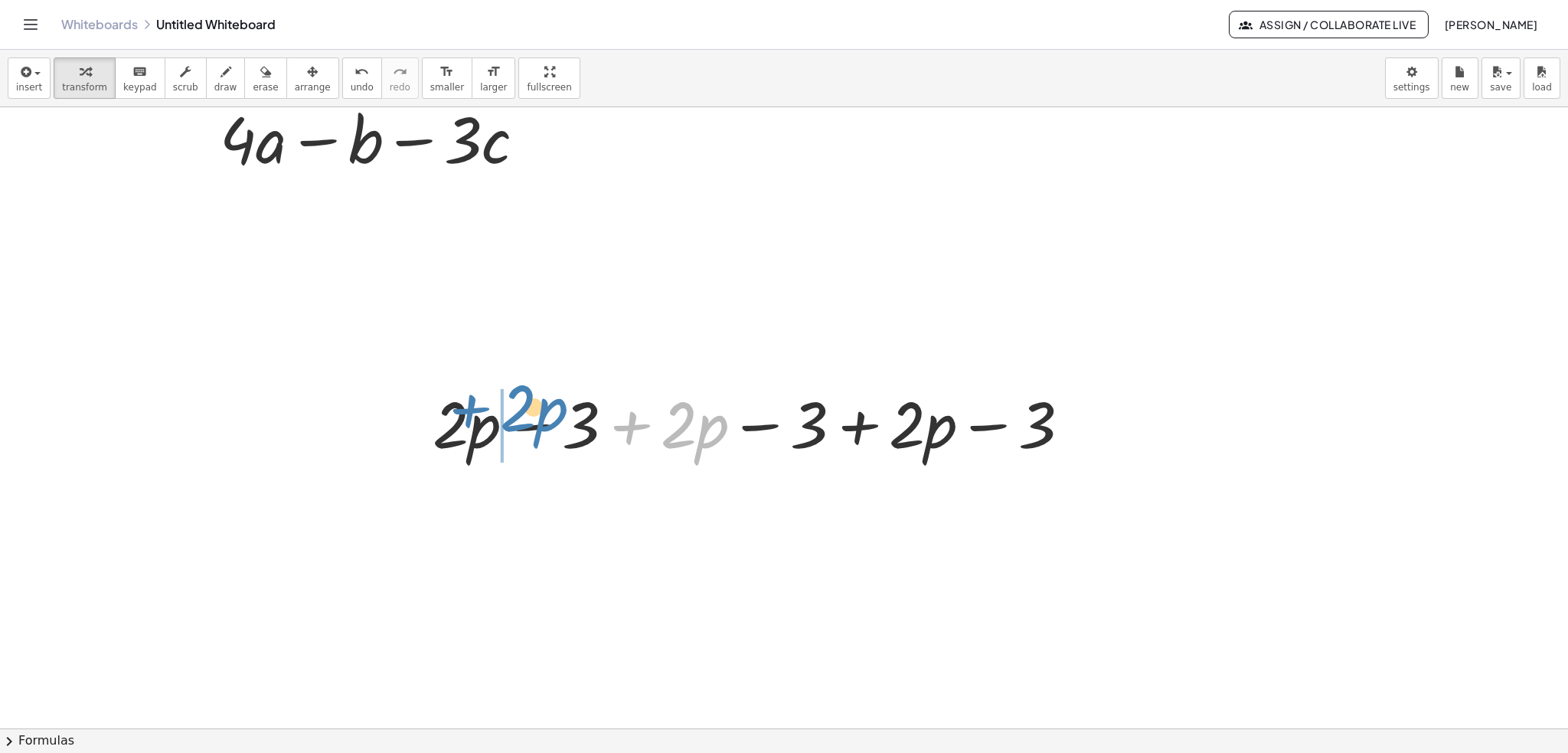
drag, startPoint x: 678, startPoint y: 428, endPoint x: 517, endPoint y: 411, distance: 161.9
click at [517, 411] on div at bounding box center [757, 422] width 665 height 84
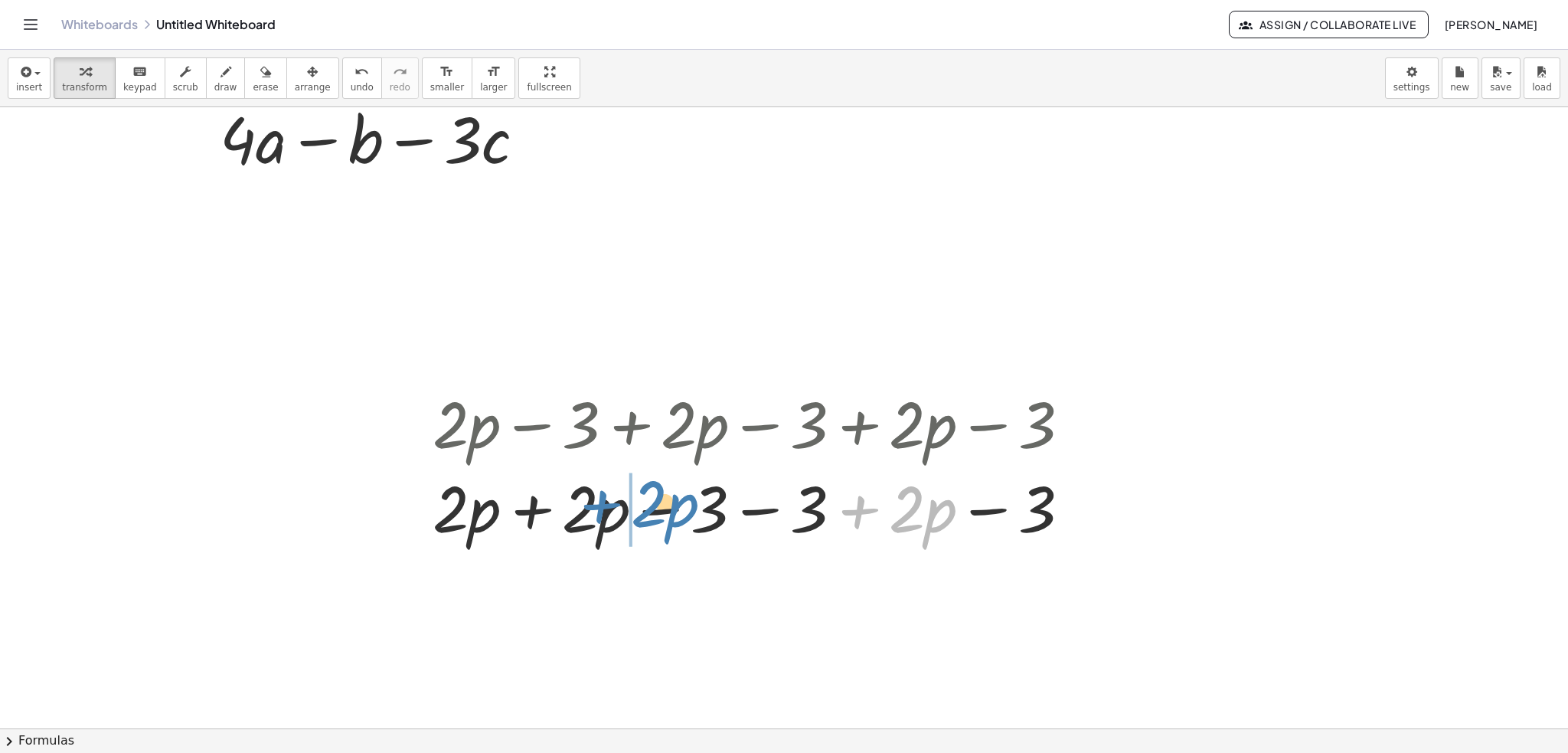
drag, startPoint x: 908, startPoint y: 507, endPoint x: 650, endPoint y: 502, distance: 258.0
click at [650, 502] on div at bounding box center [757, 507] width 665 height 84
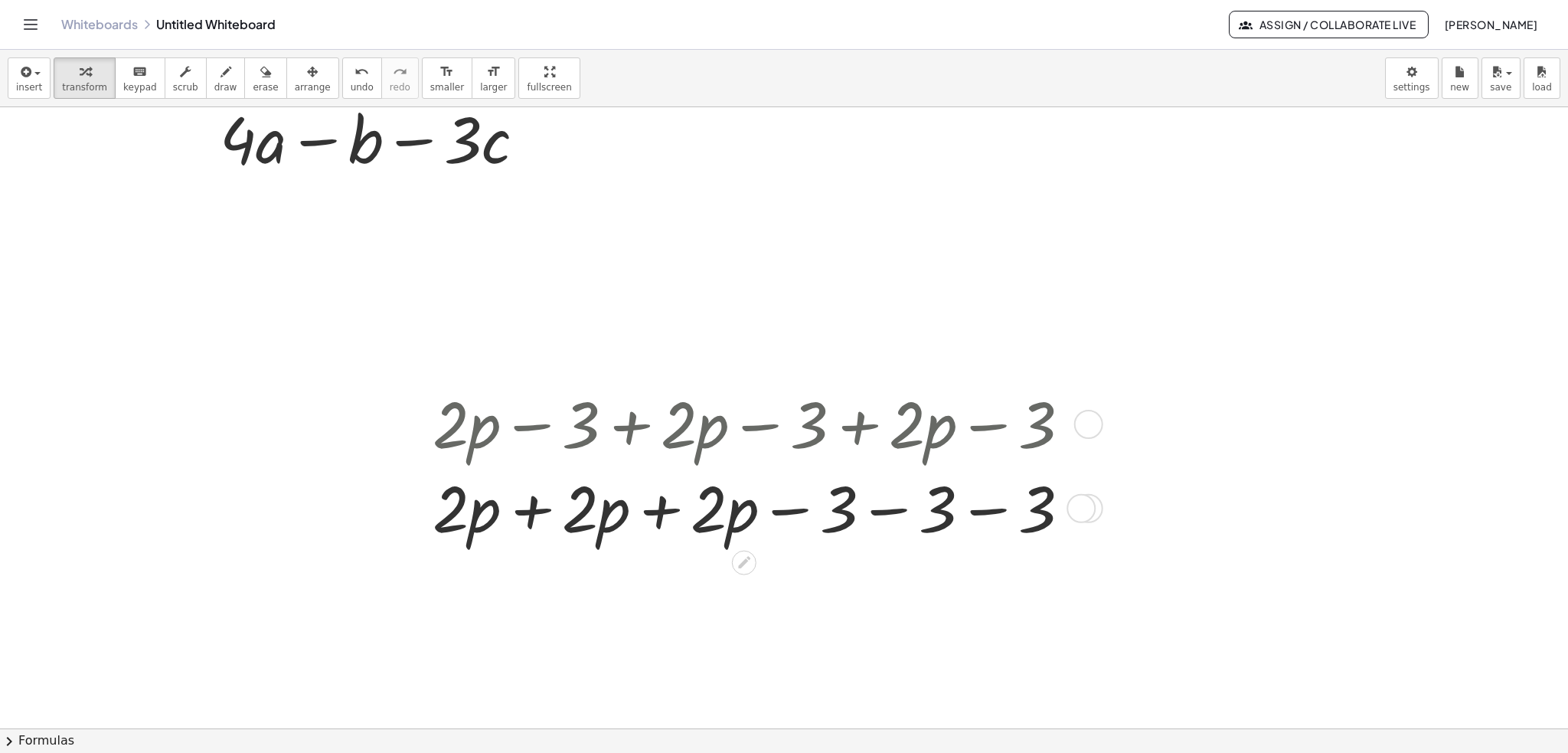
click at [534, 520] on div at bounding box center [757, 507] width 665 height 84
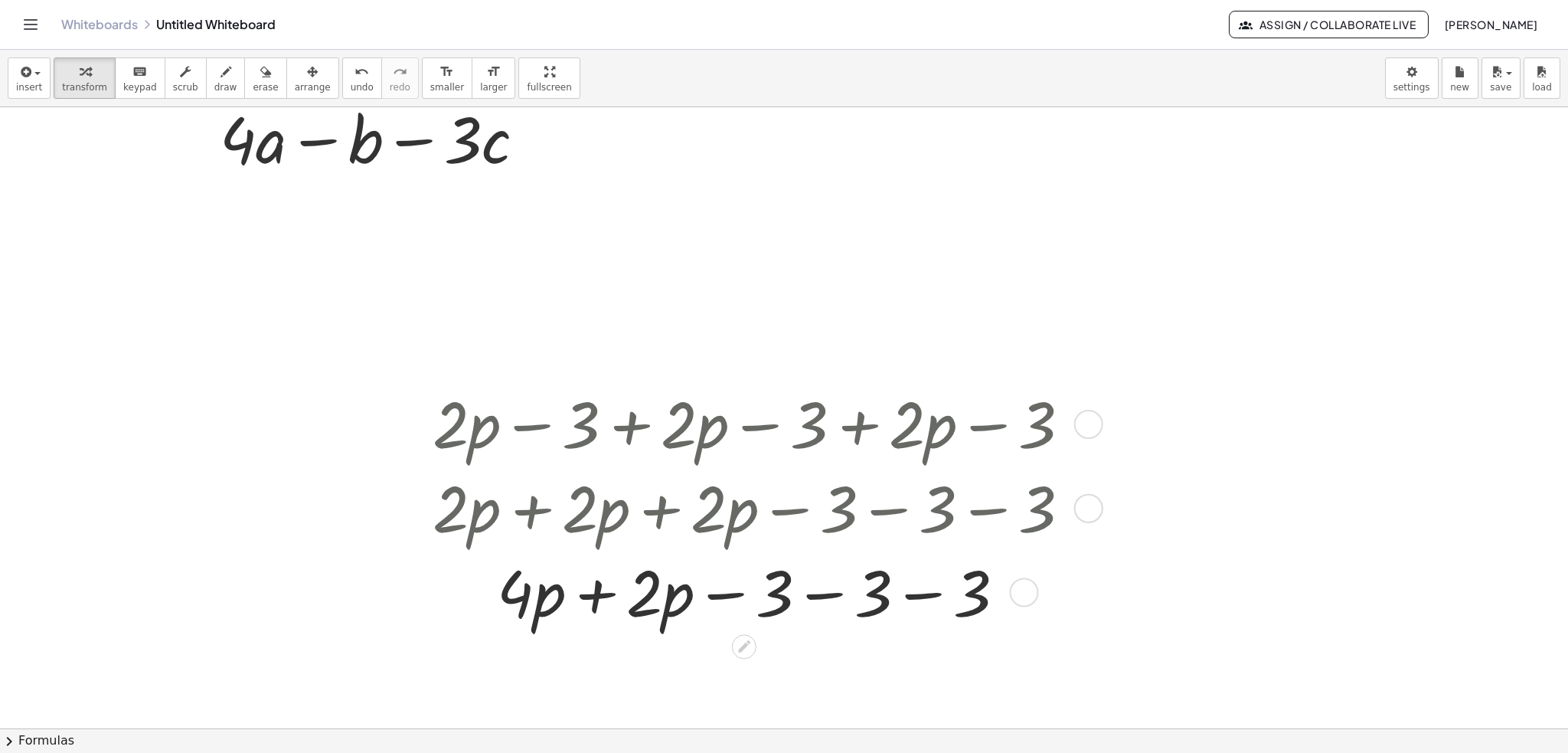
drag, startPoint x: 599, startPoint y: 591, endPoint x: 618, endPoint y: 594, distance: 19.2
click at [601, 594] on div at bounding box center [757, 590] width 665 height 84
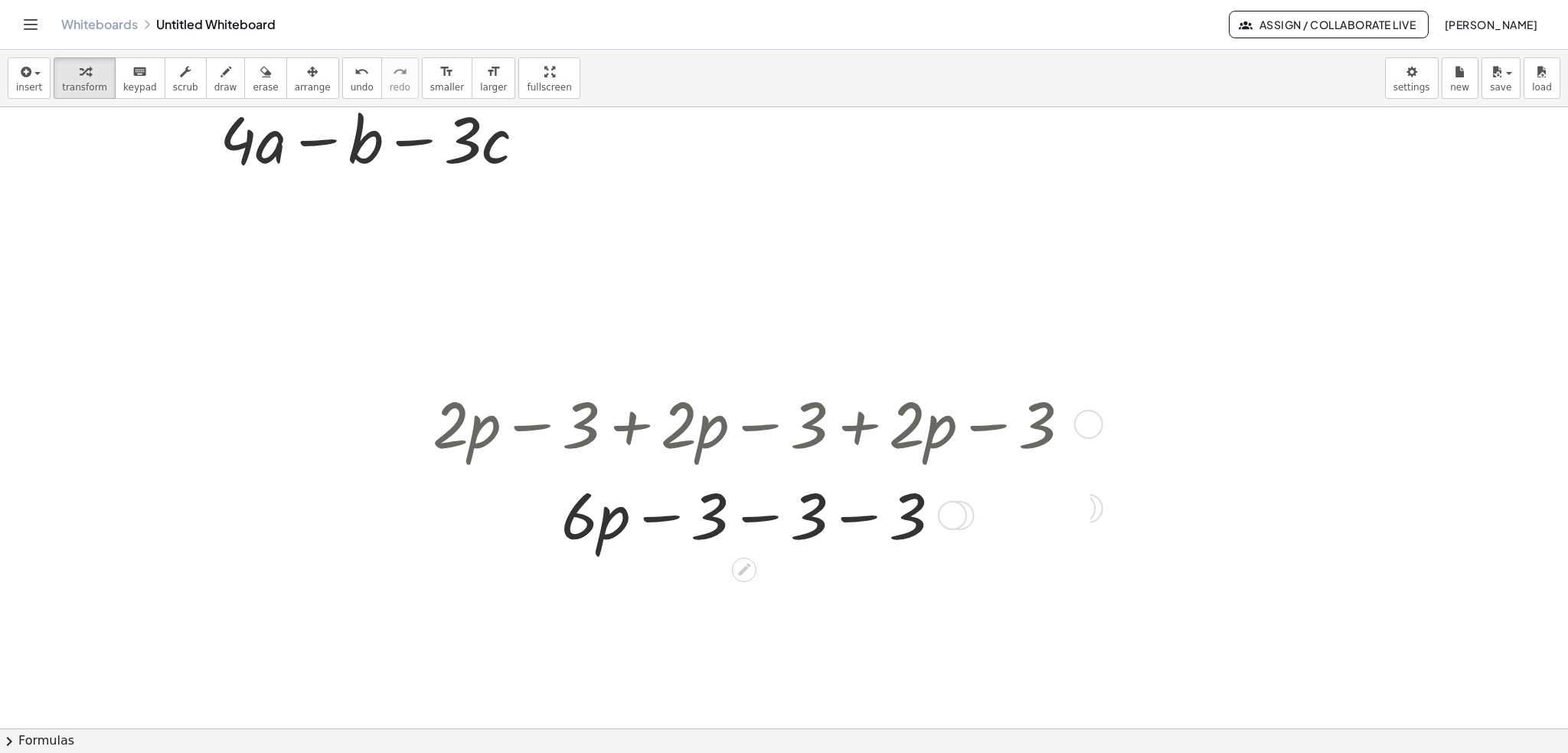
drag, startPoint x: 951, startPoint y: 584, endPoint x: 949, endPoint y: 509, distance: 75.0
click at [949, 510] on div at bounding box center [952, 515] width 29 height 29
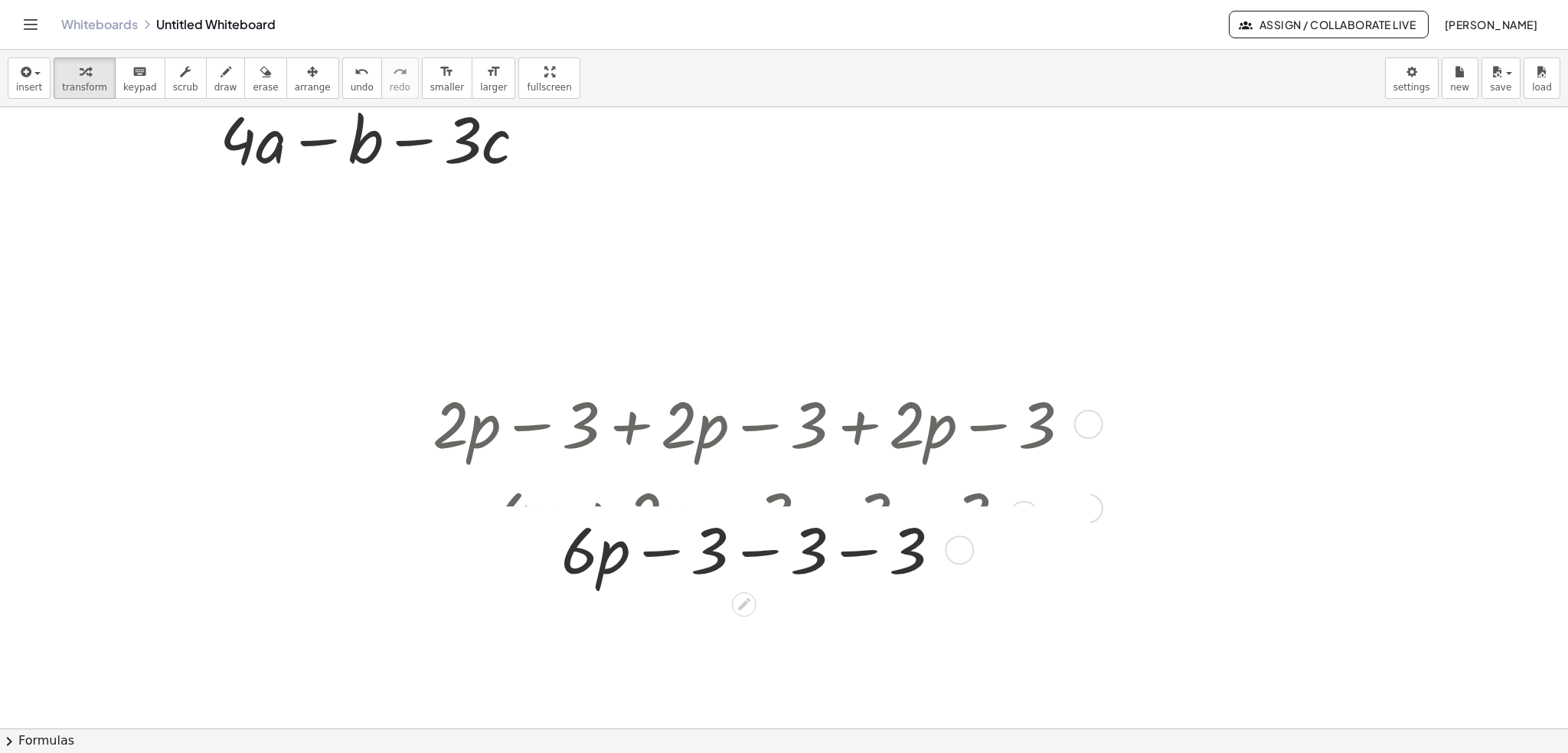
drag, startPoint x: 955, startPoint y: 512, endPoint x: 952, endPoint y: 526, distance: 14.3
click at [744, 550] on div "+ · p − 3 − 3 − 3 · 6" at bounding box center [744, 550] width 0 height 0
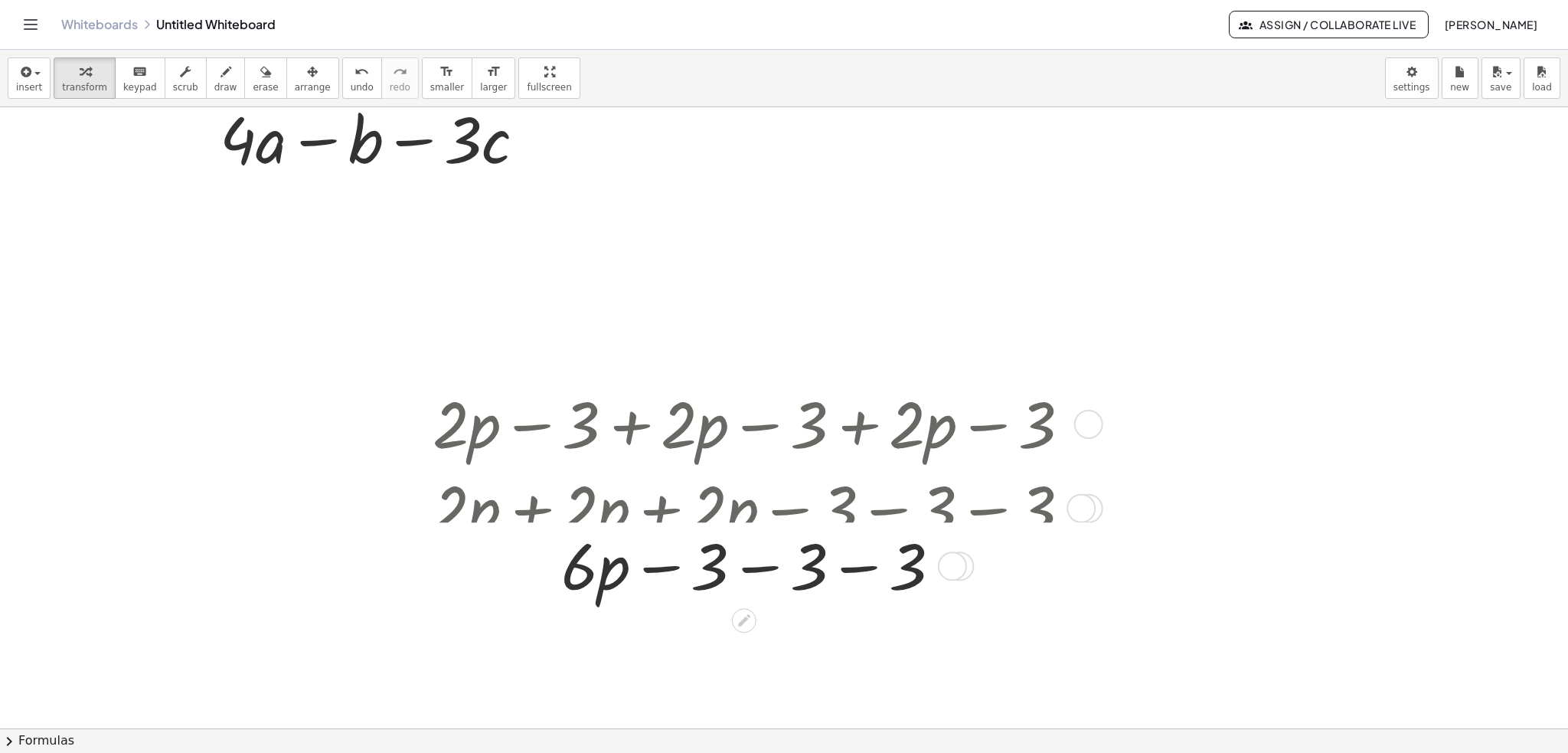
drag, startPoint x: 958, startPoint y: 601, endPoint x: 965, endPoint y: 494, distance: 107.2
click at [965, 551] on div at bounding box center [952, 566] width 29 height 29
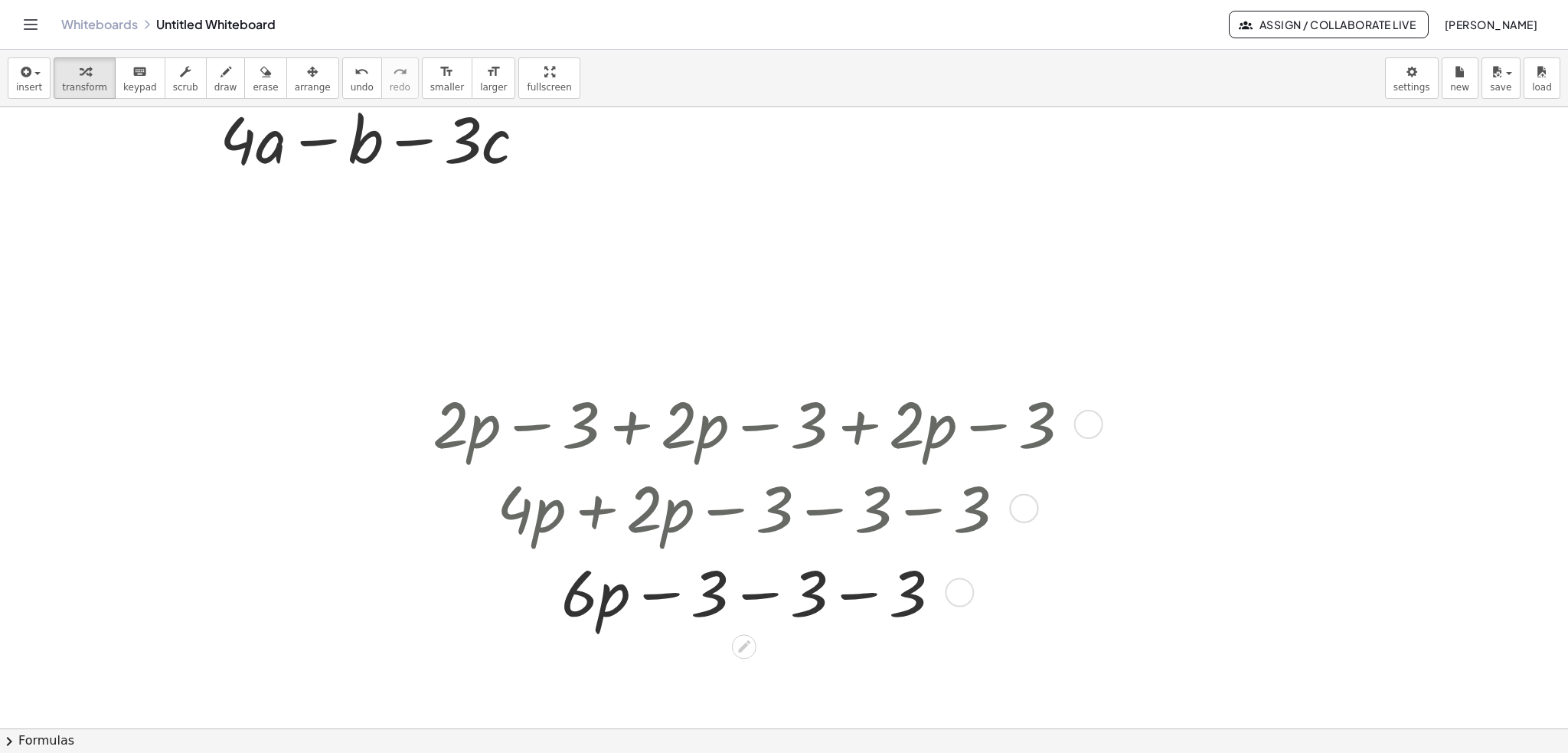
drag, startPoint x: 952, startPoint y: 512, endPoint x: 951, endPoint y: 602, distance: 90.0
click at [744, 592] on div "+ · p − 3 − 3 − 3 · 6" at bounding box center [744, 592] width 0 height 0
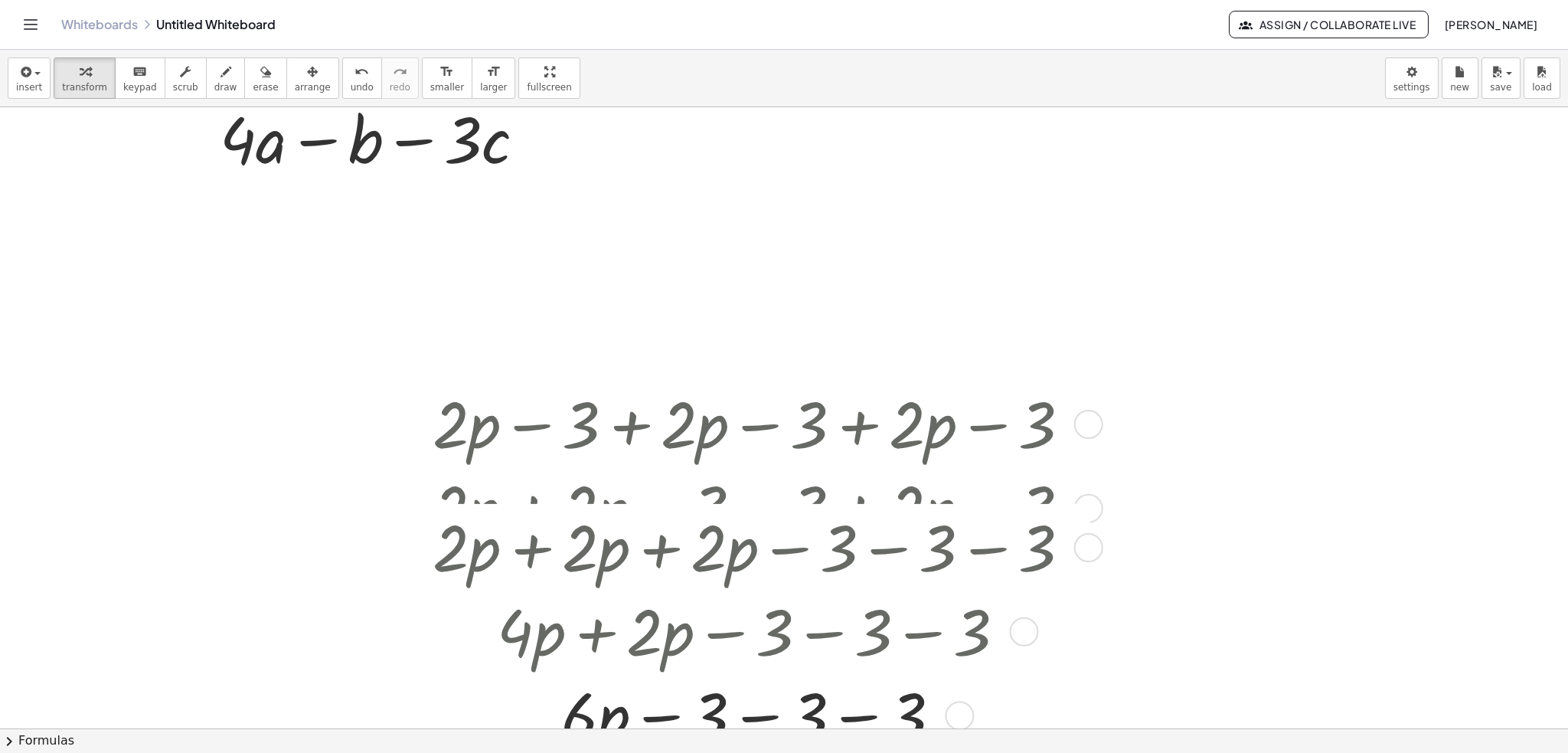
drag, startPoint x: 1019, startPoint y: 507, endPoint x: 1017, endPoint y: 638, distance: 131.0
click at [744, 631] on div "+ · 4 · p + · 2 · p − 3 − 3 − 3" at bounding box center [744, 631] width 0 height 0
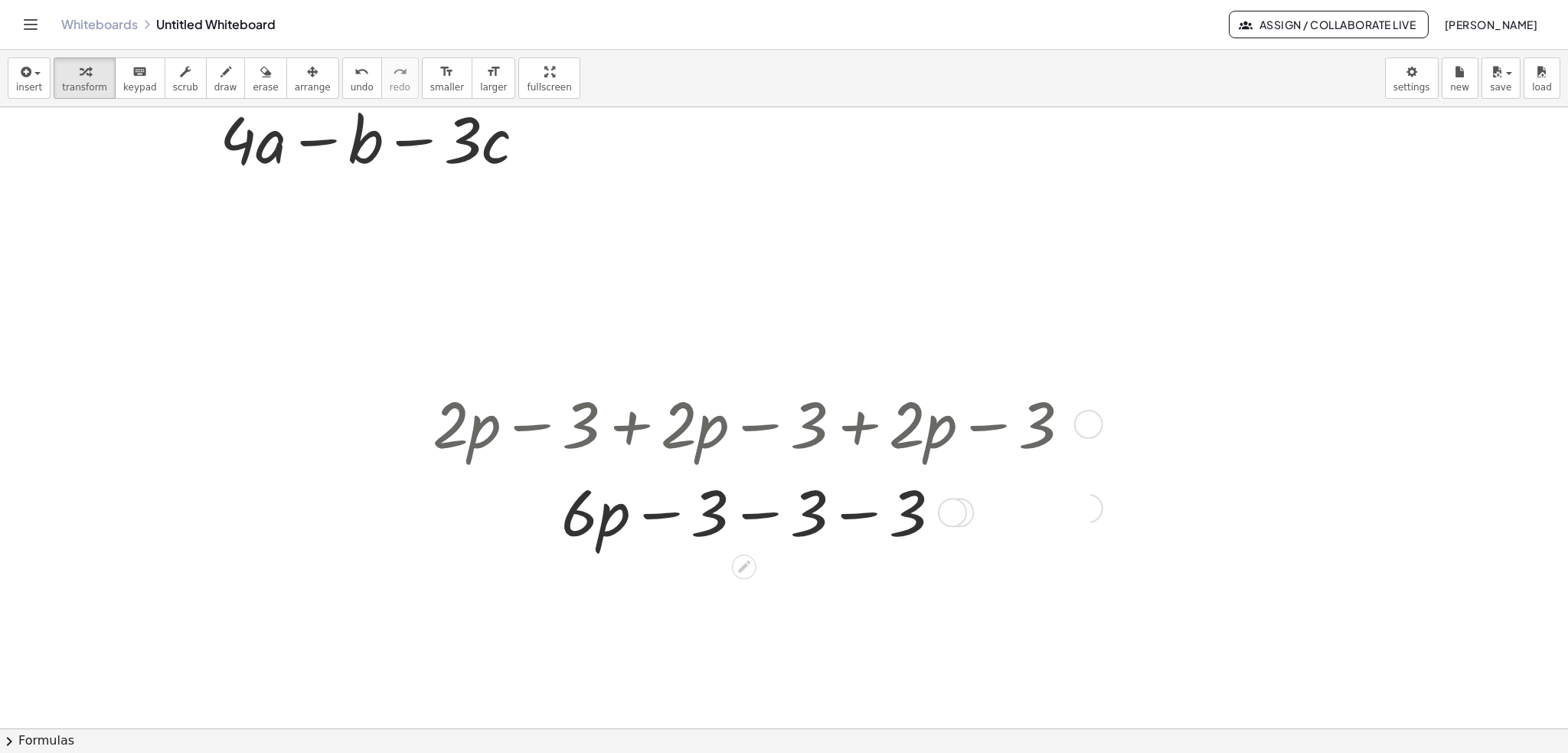
drag, startPoint x: 955, startPoint y: 679, endPoint x: 958, endPoint y: 515, distance: 164.0
click at [744, 512] on div "+ · p − 3 − 3 − 3 · 6" at bounding box center [744, 512] width 0 height 0
click at [777, 520] on div at bounding box center [757, 507] width 665 height 84
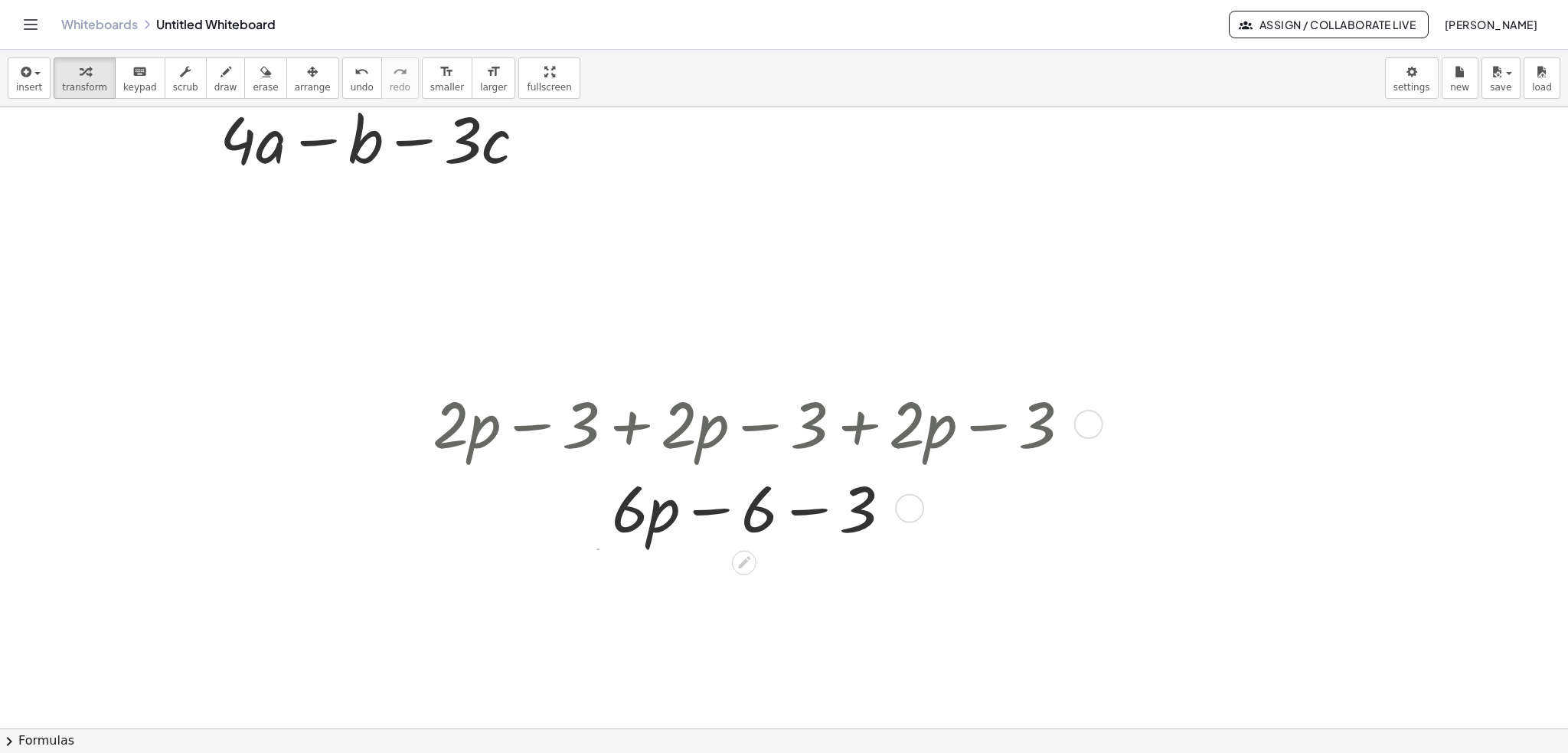
click at [814, 526] on div at bounding box center [757, 507] width 665 height 84
